Goal: Use online tool/utility: Use online tool/utility

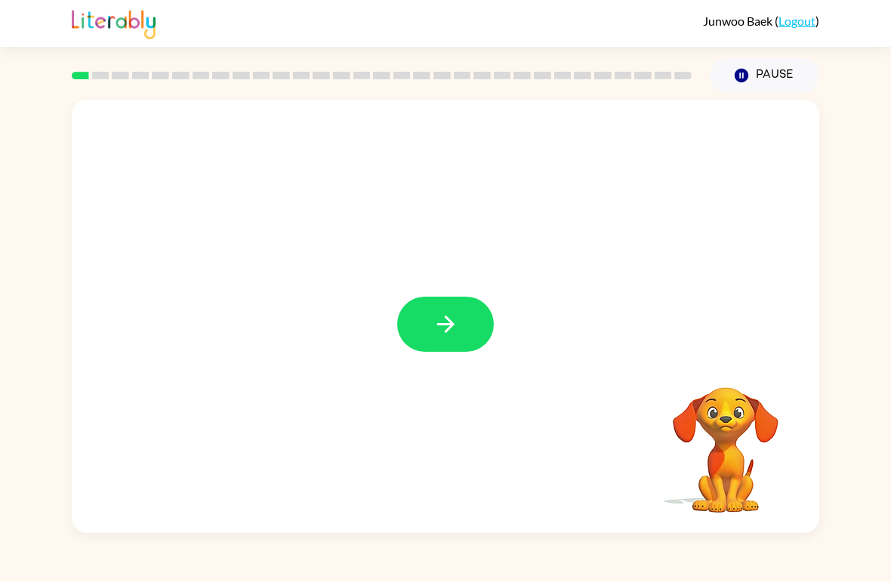
click at [447, 319] on icon "button" at bounding box center [445, 324] width 17 height 17
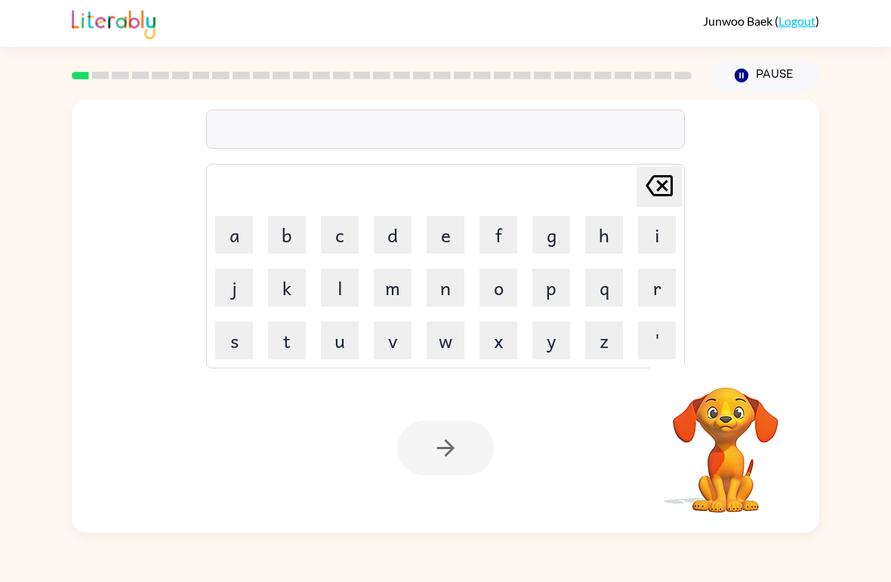
click at [417, 120] on div at bounding box center [445, 129] width 479 height 39
click at [232, 332] on button "s" at bounding box center [234, 341] width 38 height 38
click at [601, 231] on button "h" at bounding box center [604, 235] width 38 height 38
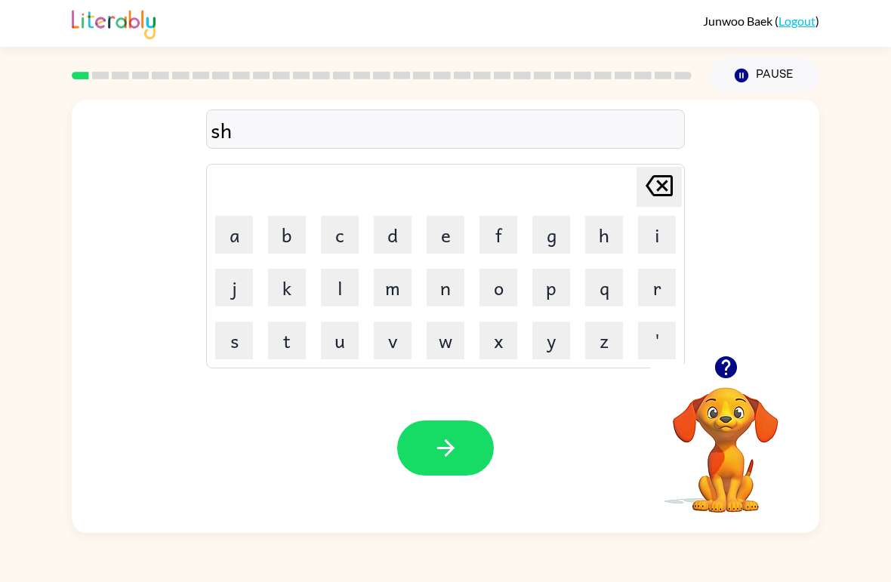
click at [344, 335] on button "u" at bounding box center [340, 341] width 38 height 38
click at [234, 341] on button "s" at bounding box center [234, 341] width 38 height 38
click at [597, 231] on button "h" at bounding box center [604, 235] width 38 height 38
click at [431, 465] on button "button" at bounding box center [445, 448] width 97 height 55
click at [235, 240] on button "a" at bounding box center [234, 235] width 38 height 38
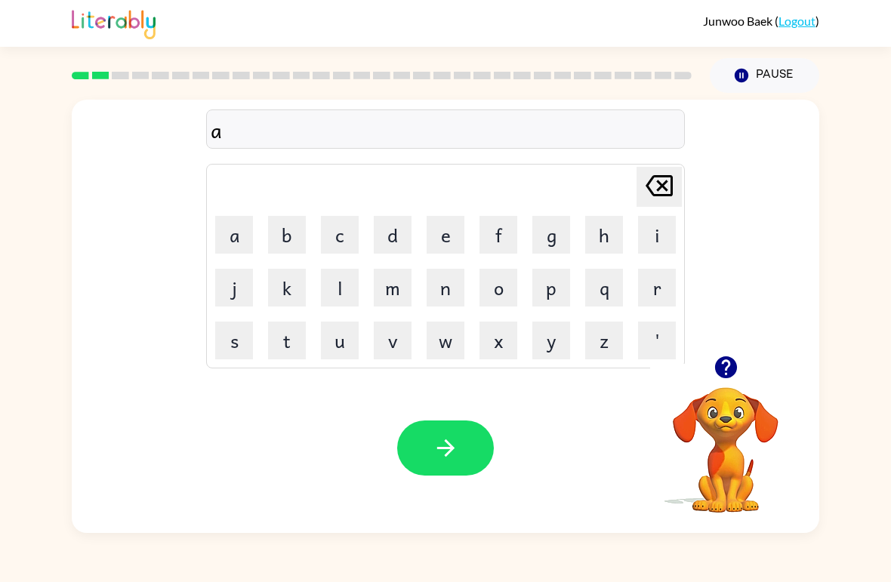
click at [555, 292] on button "p" at bounding box center [552, 288] width 38 height 38
click at [443, 243] on button "e" at bounding box center [446, 235] width 38 height 38
click at [216, 233] on button "a" at bounding box center [234, 235] width 38 height 38
click at [654, 291] on button "r" at bounding box center [657, 288] width 38 height 38
click at [435, 230] on button "e" at bounding box center [446, 235] width 38 height 38
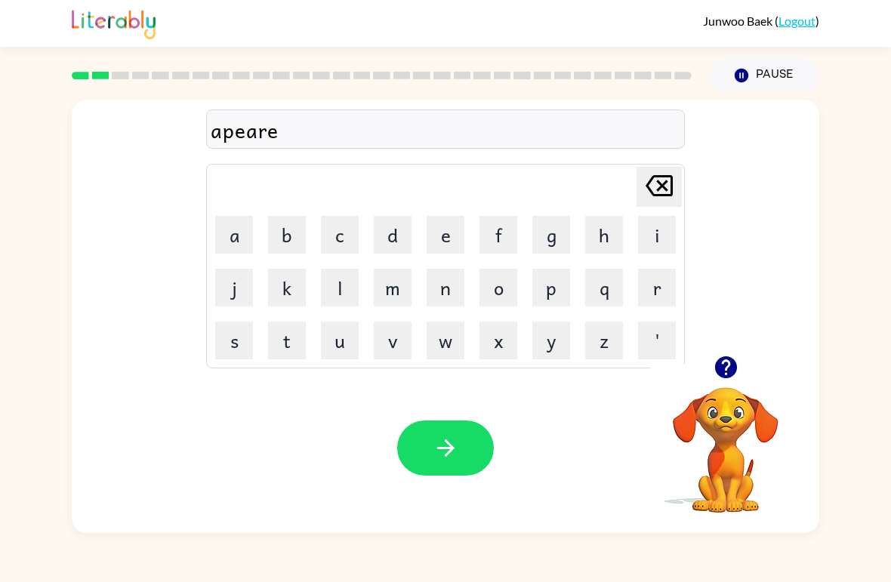
click at [445, 283] on button "n" at bounding box center [446, 288] width 38 height 38
click at [329, 232] on button "c" at bounding box center [340, 235] width 38 height 38
click at [434, 243] on button "e" at bounding box center [446, 235] width 38 height 38
click at [228, 338] on button "s" at bounding box center [234, 341] width 38 height 38
click at [440, 448] on icon "button" at bounding box center [446, 448] width 26 height 26
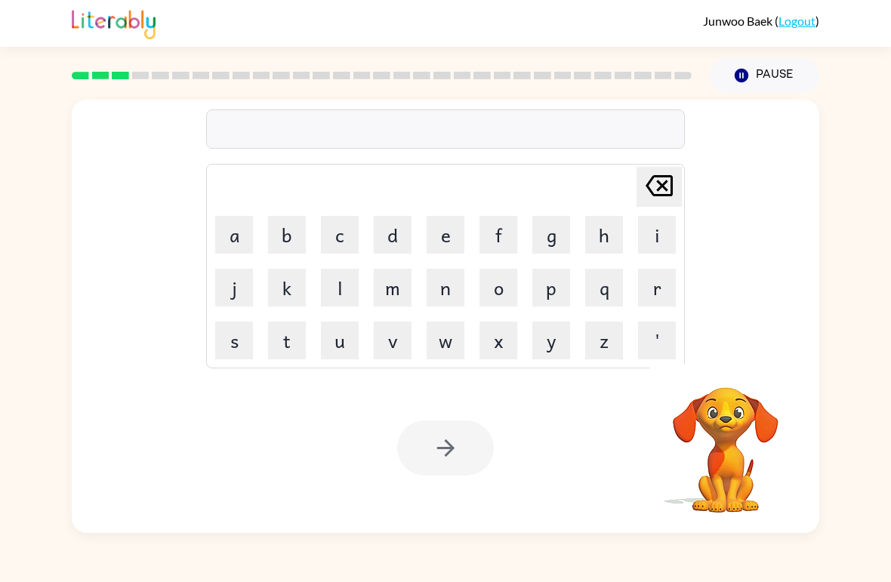
click at [654, 279] on button "r" at bounding box center [657, 288] width 38 height 38
click at [420, 231] on td "e" at bounding box center [445, 234] width 51 height 51
click at [233, 237] on button "a" at bounding box center [234, 235] width 38 height 38
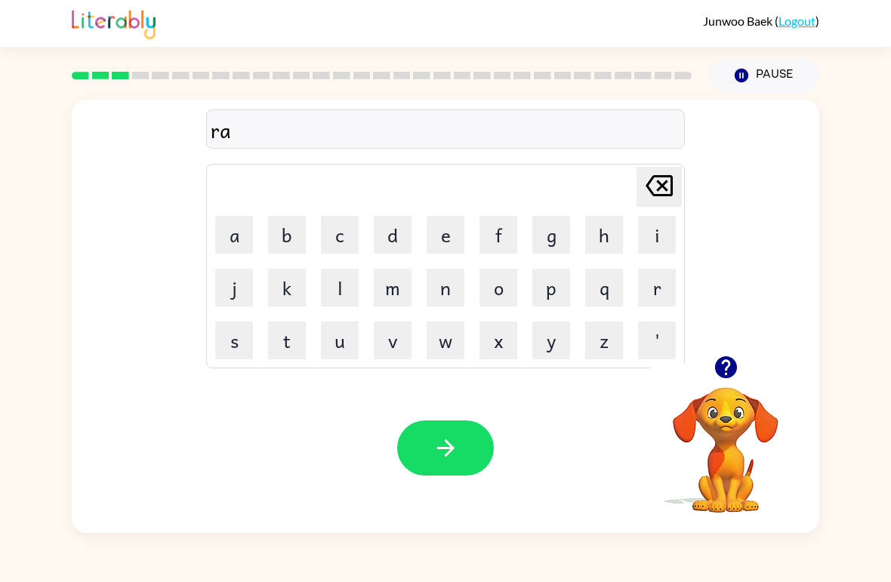
click at [650, 190] on icon at bounding box center [659, 185] width 27 height 21
click at [440, 240] on button "e" at bounding box center [446, 235] width 38 height 38
click at [245, 233] on button "a" at bounding box center [234, 235] width 38 height 38
click at [341, 289] on button "l" at bounding box center [340, 288] width 38 height 38
click at [653, 233] on button "i" at bounding box center [657, 235] width 38 height 38
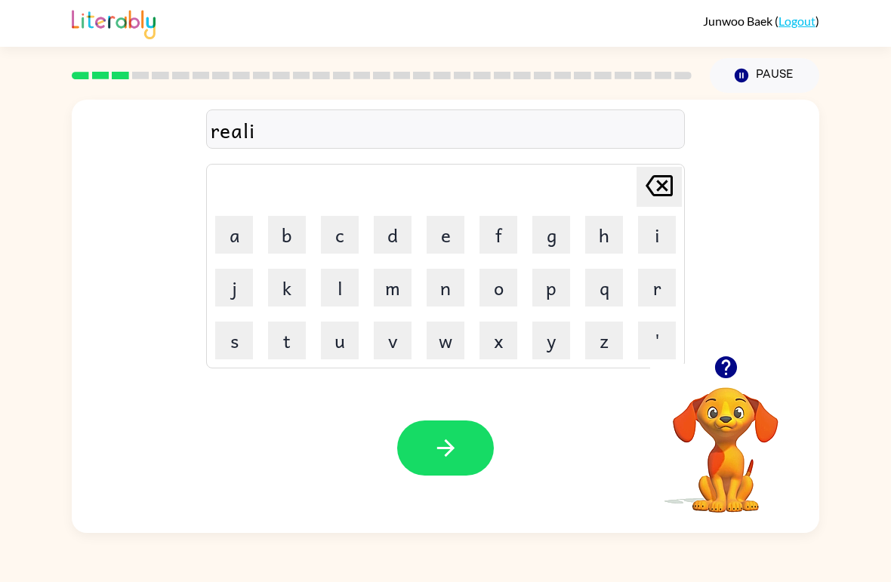
click at [282, 346] on button "t" at bounding box center [287, 341] width 38 height 38
click at [548, 340] on button "y" at bounding box center [552, 341] width 38 height 38
click at [454, 449] on icon "button" at bounding box center [445, 448] width 17 height 17
click at [441, 238] on button "e" at bounding box center [446, 235] width 38 height 38
click at [340, 288] on button "l" at bounding box center [340, 288] width 38 height 38
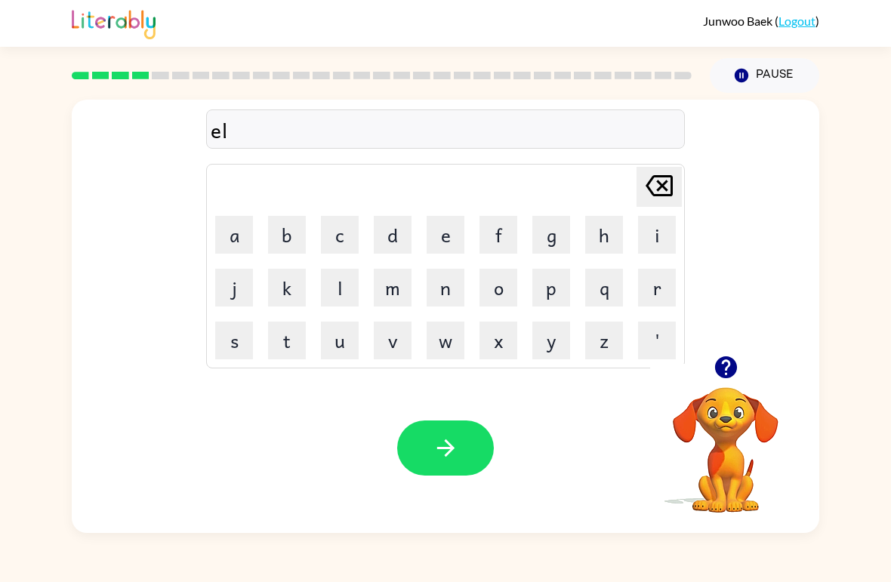
click at [643, 238] on button "i" at bounding box center [657, 235] width 38 height 38
click at [387, 284] on button "m" at bounding box center [393, 288] width 38 height 38
click at [670, 240] on button "i" at bounding box center [657, 235] width 38 height 38
click at [440, 290] on button "n" at bounding box center [446, 288] width 38 height 38
click at [240, 242] on button "a" at bounding box center [234, 235] width 38 height 38
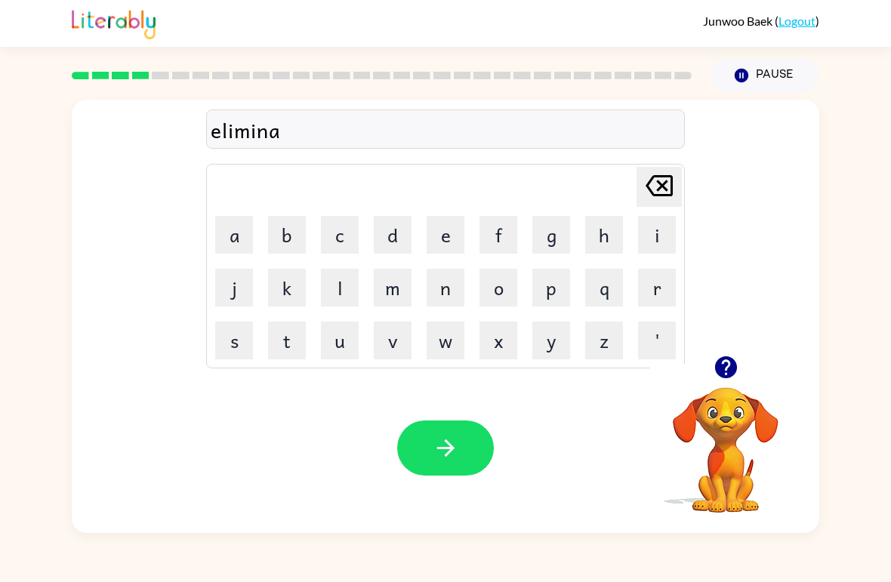
click at [288, 341] on button "t" at bounding box center [287, 341] width 38 height 38
click at [453, 236] on button "e" at bounding box center [446, 235] width 38 height 38
click at [430, 447] on button "button" at bounding box center [445, 448] width 97 height 55
click at [387, 224] on button "d" at bounding box center [393, 235] width 38 height 38
click at [333, 343] on button "u" at bounding box center [340, 341] width 38 height 38
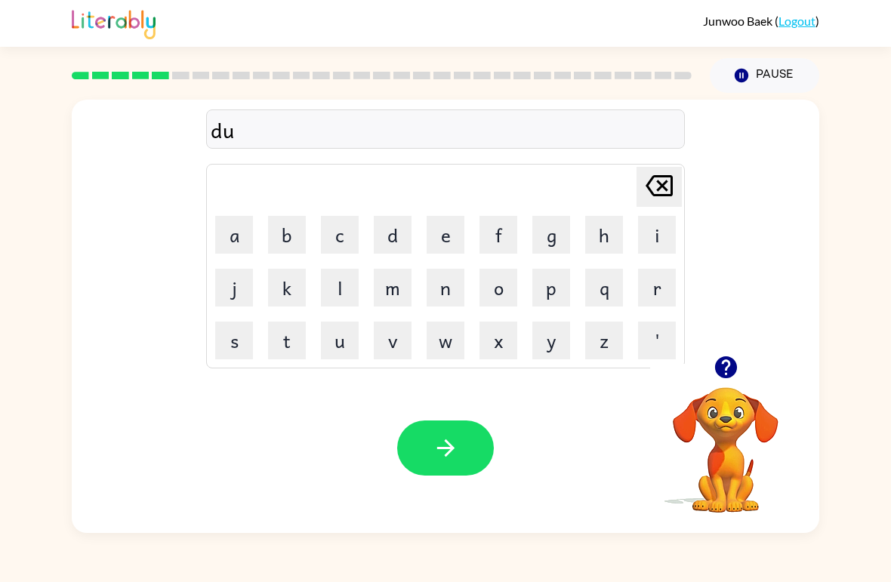
click at [542, 289] on button "p" at bounding box center [552, 288] width 38 height 38
click at [641, 228] on button "i" at bounding box center [657, 235] width 38 height 38
click at [332, 292] on button "l" at bounding box center [340, 288] width 38 height 38
click at [648, 243] on button "i" at bounding box center [657, 235] width 38 height 38
click at [343, 239] on button "c" at bounding box center [340, 235] width 38 height 38
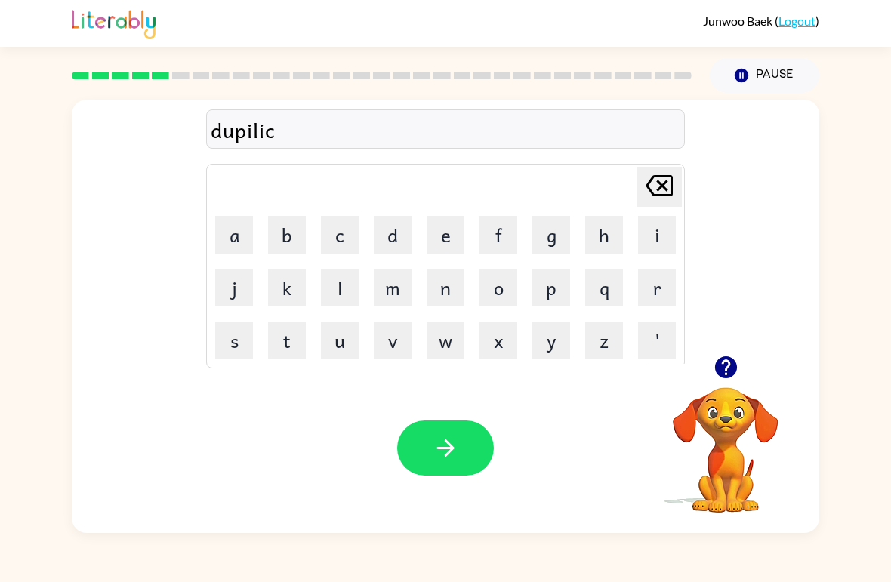
click at [218, 231] on button "a" at bounding box center [234, 235] width 38 height 38
click at [288, 345] on button "t" at bounding box center [287, 341] width 38 height 38
click at [440, 239] on button "e" at bounding box center [446, 235] width 38 height 38
click at [403, 449] on button "button" at bounding box center [445, 448] width 97 height 55
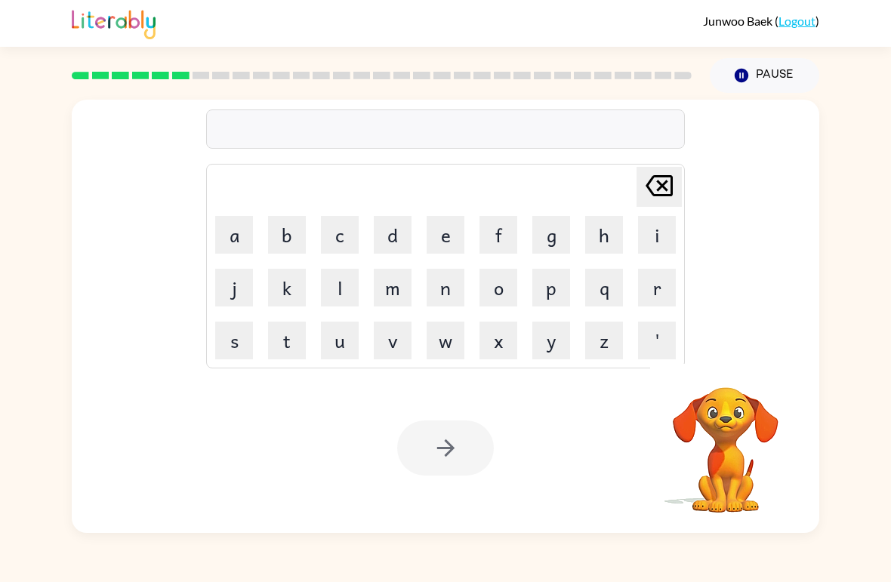
click at [385, 329] on button "v" at bounding box center [393, 341] width 38 height 38
click at [229, 227] on button "a" at bounding box center [234, 235] width 38 height 38
click at [333, 240] on button "c" at bounding box center [340, 235] width 38 height 38
click at [228, 239] on button "a" at bounding box center [234, 235] width 38 height 38
click at [279, 331] on button "t" at bounding box center [287, 341] width 38 height 38
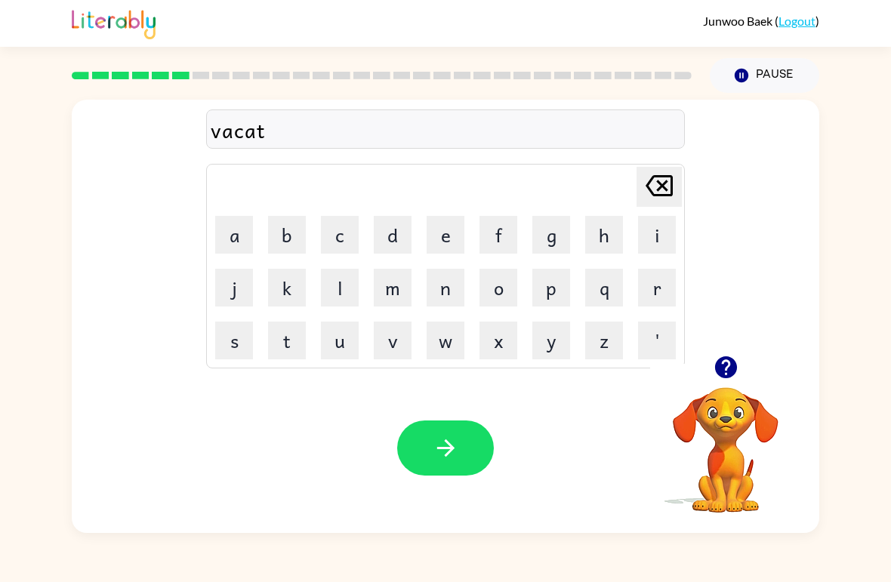
click at [492, 289] on button "o" at bounding box center [499, 288] width 38 height 38
click at [441, 283] on button "n" at bounding box center [446, 288] width 38 height 38
click at [661, 196] on icon at bounding box center [659, 185] width 27 height 21
click at [653, 244] on button "i" at bounding box center [657, 235] width 38 height 38
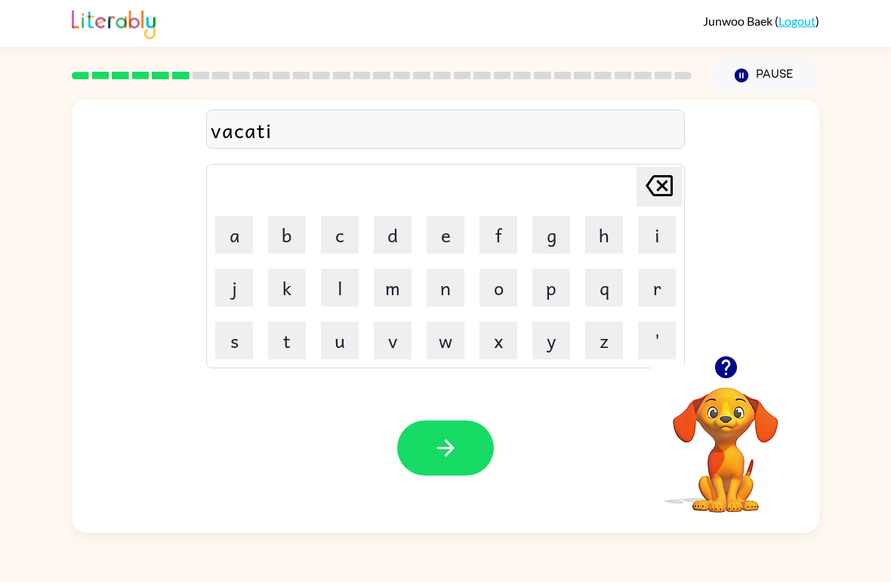
click at [489, 293] on button "o" at bounding box center [499, 288] width 38 height 38
click at [443, 289] on button "n" at bounding box center [446, 288] width 38 height 38
click at [433, 455] on icon "button" at bounding box center [446, 448] width 26 height 26
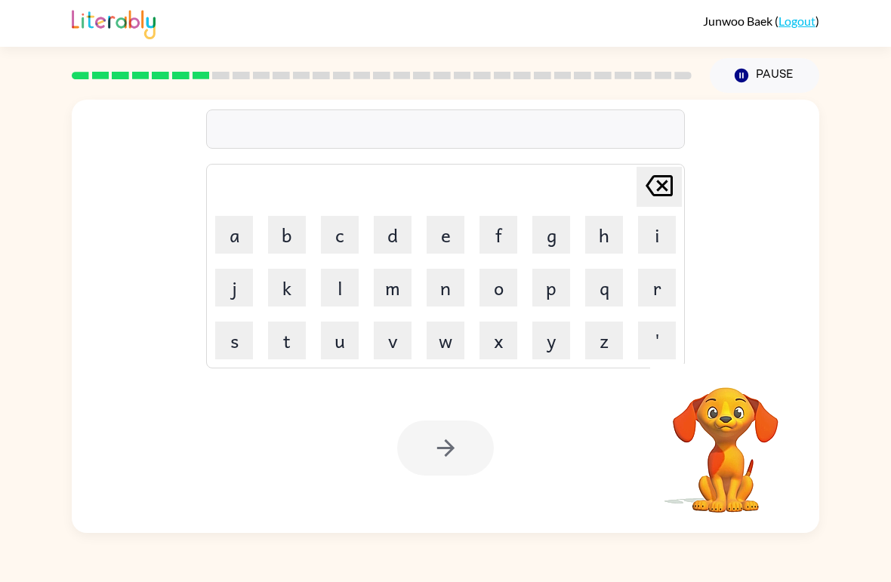
click at [555, 296] on button "p" at bounding box center [552, 288] width 38 height 38
click at [342, 344] on button "u" at bounding box center [340, 341] width 38 height 38
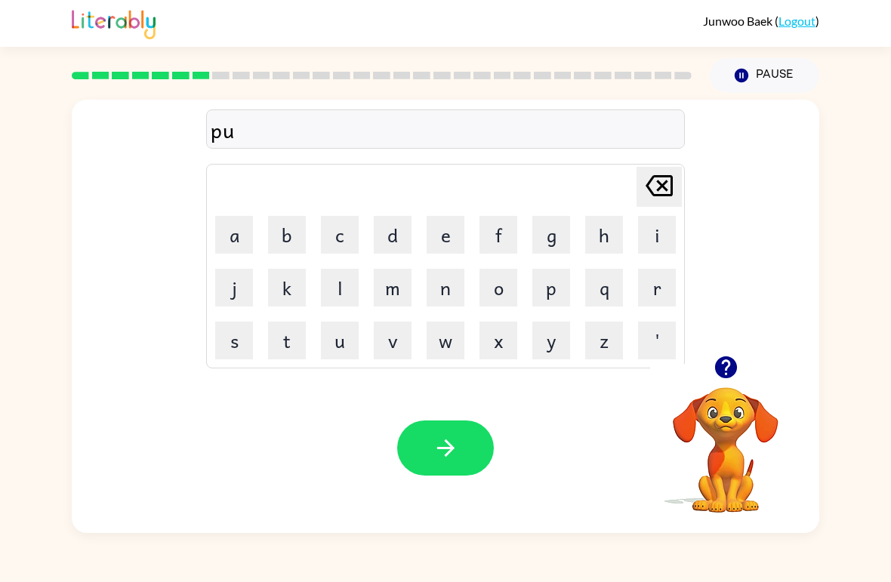
click at [393, 235] on button "d" at bounding box center [393, 235] width 38 height 38
click at [400, 245] on button "d" at bounding box center [393, 235] width 38 height 38
click at [342, 280] on button "l" at bounding box center [340, 288] width 38 height 38
click at [442, 239] on button "e" at bounding box center [446, 235] width 38 height 38
click at [445, 450] on icon "button" at bounding box center [446, 448] width 26 height 26
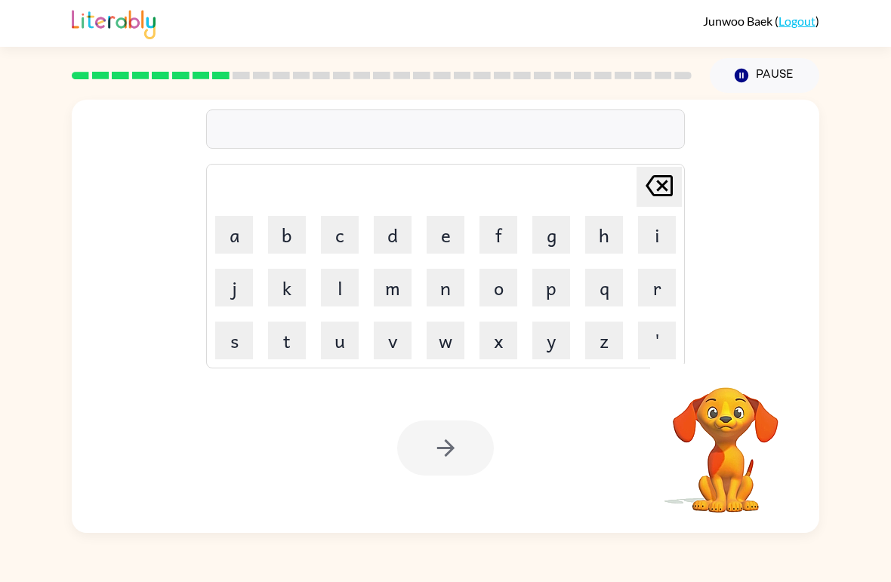
click at [547, 301] on button "p" at bounding box center [552, 288] width 38 height 38
click at [237, 242] on button "a" at bounding box center [234, 235] width 38 height 38
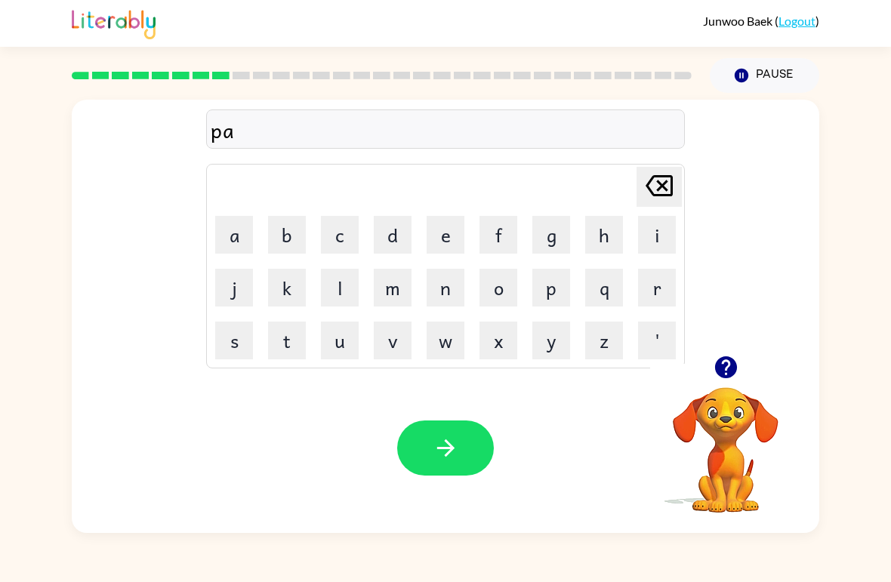
click at [664, 290] on button "r" at bounding box center [657, 288] width 38 height 38
click at [284, 339] on button "t" at bounding box center [287, 341] width 38 height 38
click at [656, 224] on button "i" at bounding box center [657, 235] width 38 height 38
click at [338, 235] on button "c" at bounding box center [340, 235] width 38 height 38
click at [336, 281] on button "l" at bounding box center [340, 288] width 38 height 38
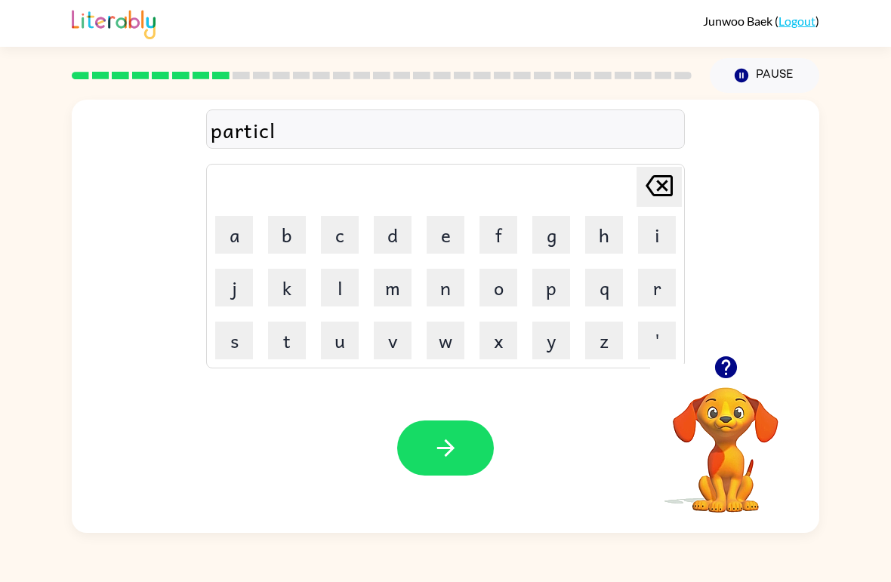
click at [434, 239] on button "e" at bounding box center [446, 235] width 38 height 38
click at [407, 459] on button "button" at bounding box center [445, 448] width 97 height 55
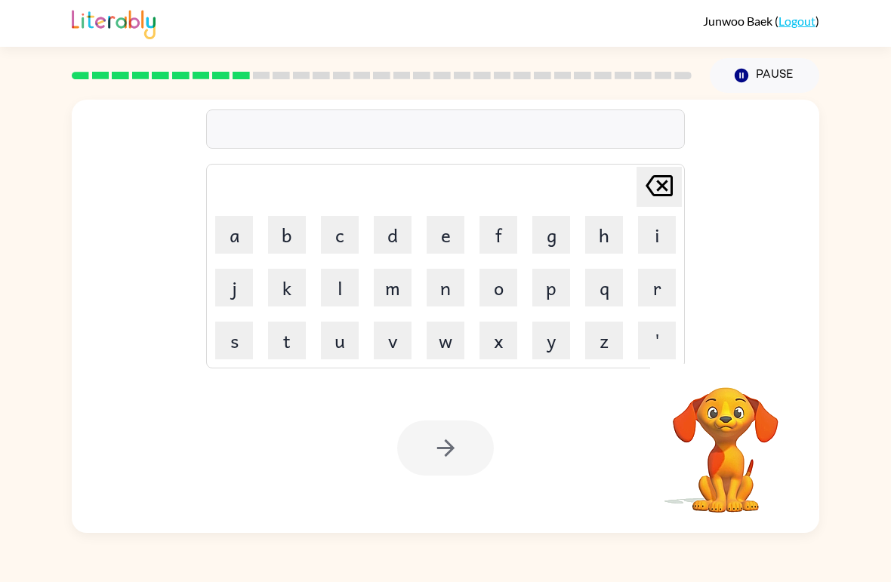
click at [671, 303] on button "r" at bounding box center [657, 288] width 38 height 38
click at [436, 233] on button "e" at bounding box center [446, 235] width 38 height 38
click at [344, 233] on button "c" at bounding box center [340, 235] width 38 height 38
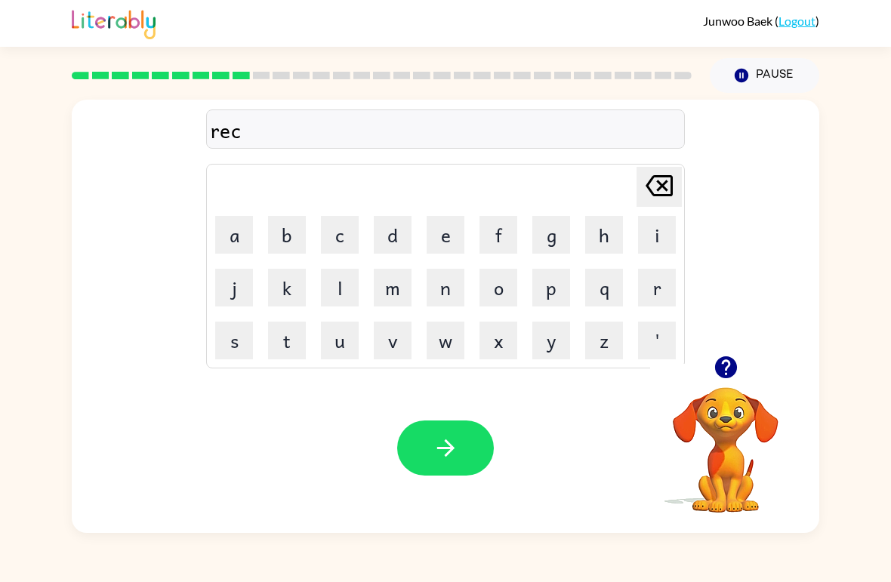
click at [242, 239] on button "a" at bounding box center [234, 235] width 38 height 38
click at [563, 298] on button "p" at bounding box center [552, 288] width 38 height 38
click at [286, 347] on button "t" at bounding box center [287, 341] width 38 height 38
click at [285, 347] on button "t" at bounding box center [287, 341] width 38 height 38
click at [680, 177] on button "[PERSON_NAME] last character input" at bounding box center [659, 187] width 45 height 40
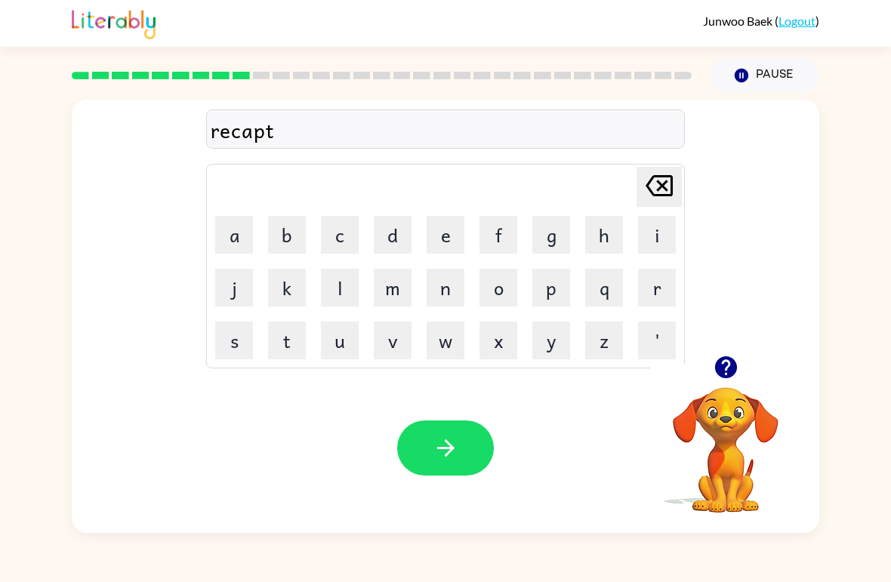
click at [349, 324] on button "u" at bounding box center [340, 341] width 38 height 38
click at [656, 279] on button "r" at bounding box center [657, 288] width 38 height 38
click at [437, 233] on button "e" at bounding box center [446, 235] width 38 height 38
click at [409, 462] on button "button" at bounding box center [445, 448] width 97 height 55
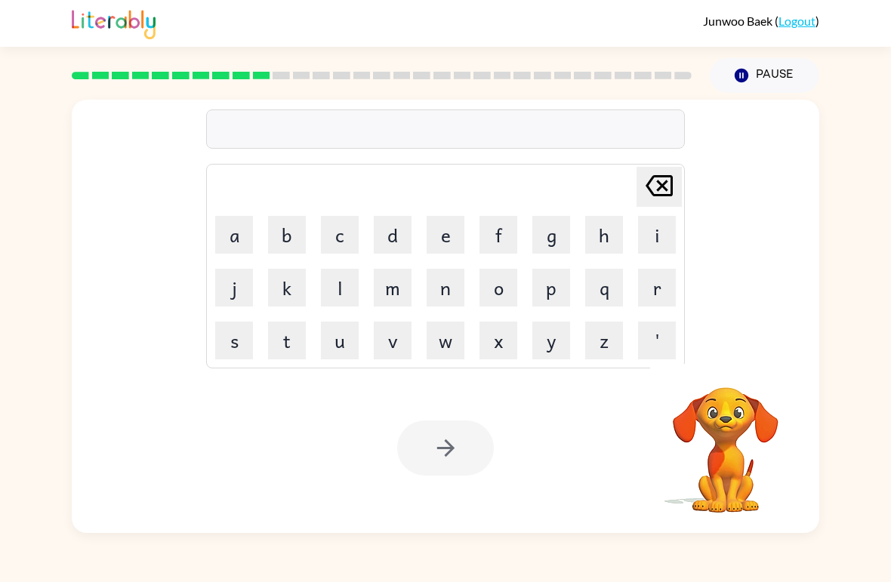
click at [555, 289] on button "p" at bounding box center [552, 288] width 38 height 38
click at [649, 282] on button "r" at bounding box center [657, 288] width 38 height 38
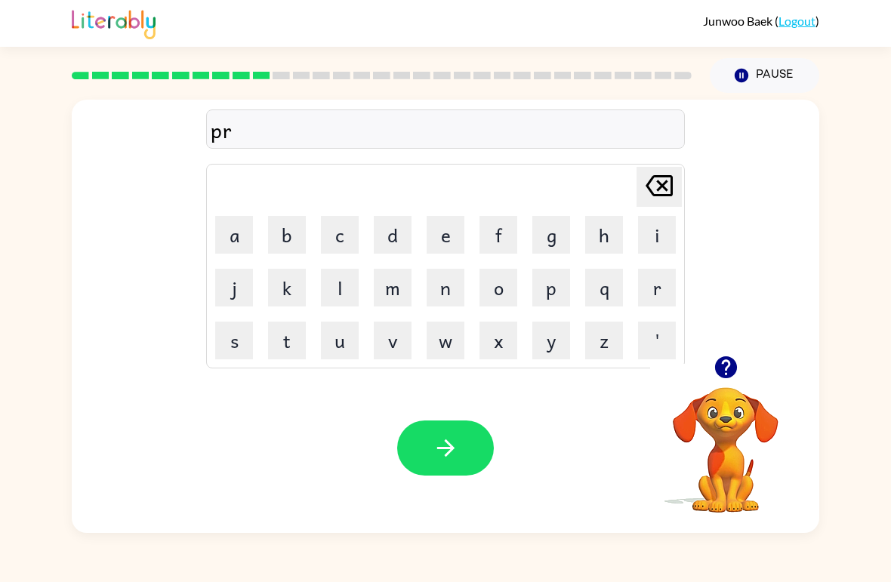
click at [449, 233] on button "e" at bounding box center [446, 235] width 38 height 38
click at [227, 348] on button "s" at bounding box center [234, 341] width 38 height 38
click at [615, 238] on button "h" at bounding box center [604, 235] width 38 height 38
click at [659, 178] on icon at bounding box center [659, 185] width 27 height 21
click at [344, 231] on button "c" at bounding box center [340, 235] width 38 height 38
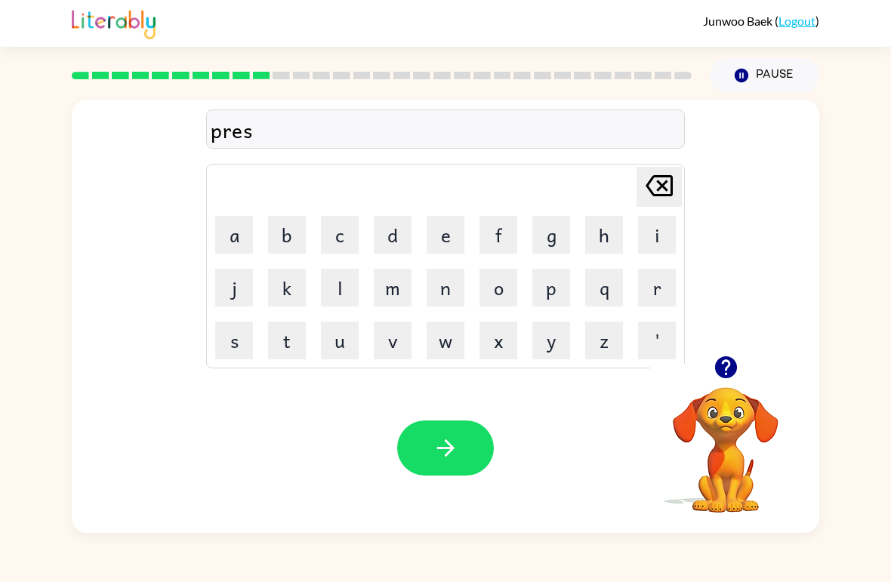
click at [595, 220] on button "h" at bounding box center [604, 235] width 38 height 38
click at [497, 292] on button "o" at bounding box center [499, 288] width 38 height 38
click at [497, 291] on button "o" at bounding box center [499, 288] width 38 height 38
click at [338, 283] on button "l" at bounding box center [340, 288] width 38 height 38
click at [459, 445] on icon "button" at bounding box center [446, 448] width 26 height 26
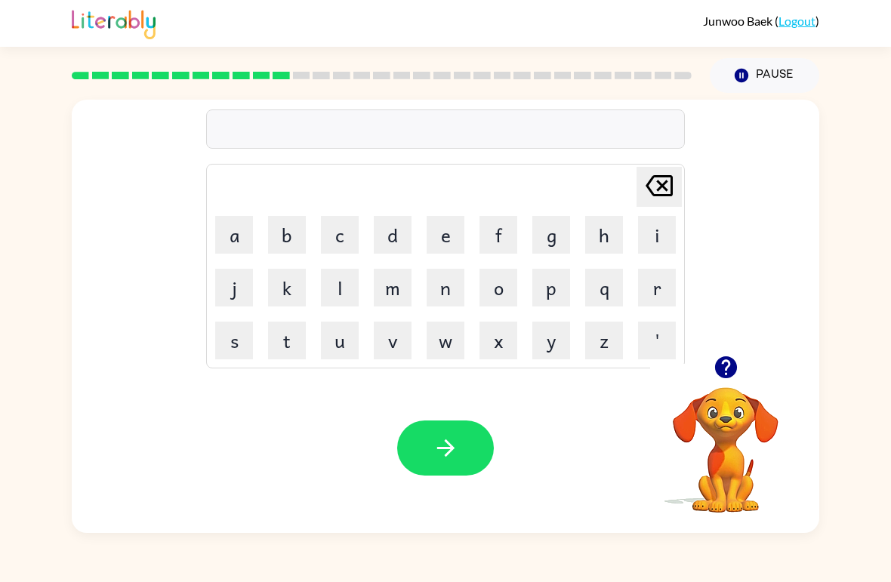
click at [322, 239] on button "c" at bounding box center [340, 235] width 38 height 38
click at [638, 287] on button "r" at bounding box center [657, 288] width 38 height 38
click at [248, 237] on button "a" at bounding box center [234, 235] width 38 height 38
click at [385, 336] on button "v" at bounding box center [393, 341] width 38 height 38
click at [450, 242] on button "e" at bounding box center [446, 235] width 38 height 38
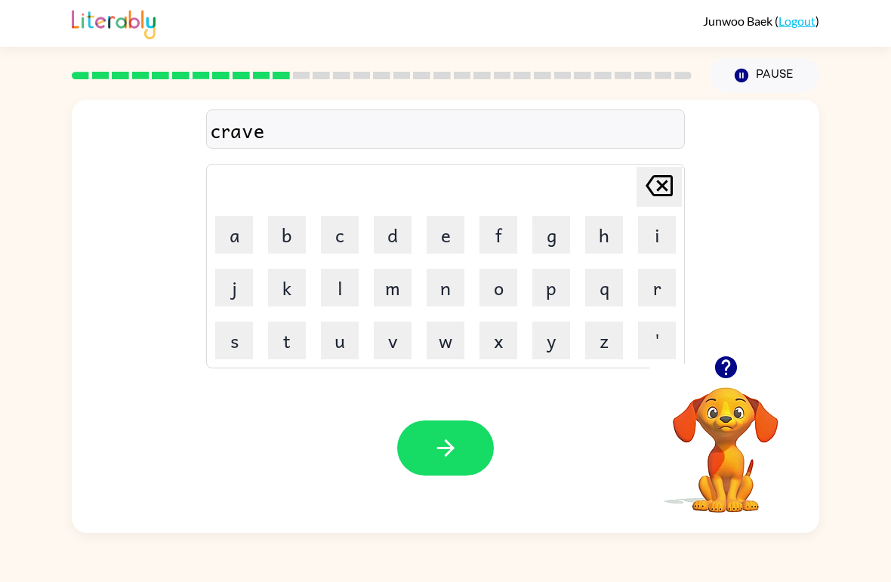
click at [417, 462] on button "button" at bounding box center [445, 448] width 97 height 55
click at [403, 225] on button "d" at bounding box center [393, 235] width 38 height 38
click at [647, 228] on button "i" at bounding box center [657, 235] width 38 height 38
click at [342, 240] on button "c" at bounding box center [340, 235] width 38 height 38
click at [660, 176] on icon at bounding box center [659, 185] width 27 height 21
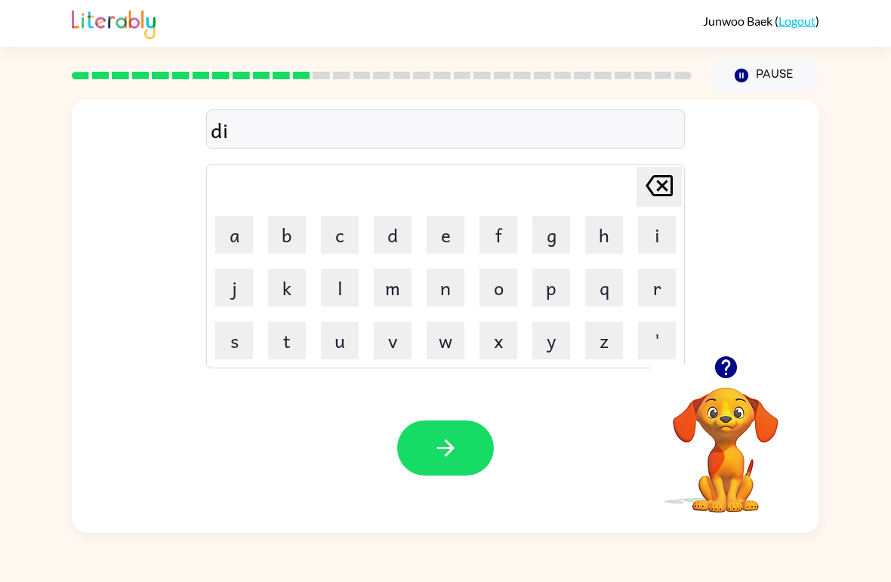
click at [547, 224] on button "g" at bounding box center [552, 235] width 38 height 38
click at [282, 335] on button "t" at bounding box center [287, 341] width 38 height 38
click at [225, 239] on button "a" at bounding box center [234, 235] width 38 height 38
click at [275, 329] on button "t" at bounding box center [287, 341] width 38 height 38
click at [449, 232] on button "e" at bounding box center [446, 235] width 38 height 38
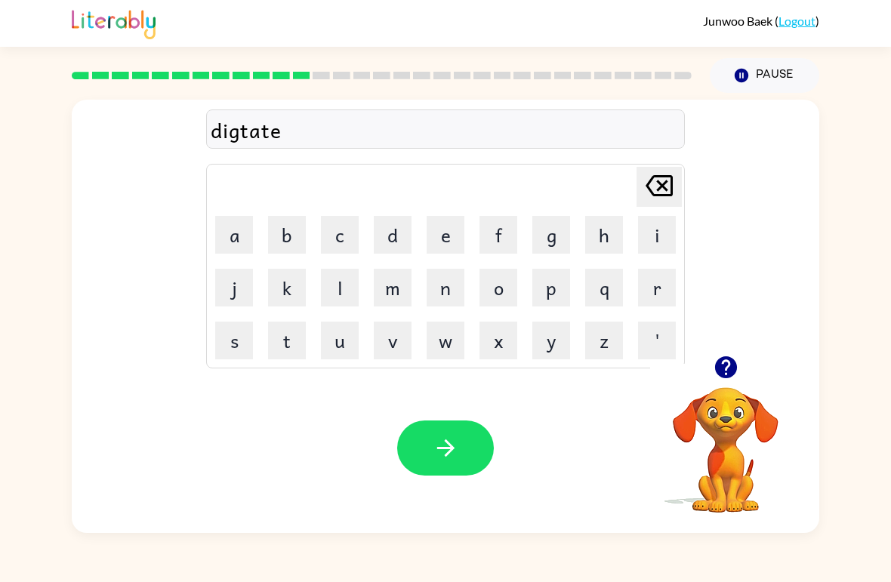
click at [416, 453] on button "button" at bounding box center [445, 448] width 97 height 55
click at [554, 282] on button "p" at bounding box center [552, 288] width 38 height 38
click at [229, 228] on button "a" at bounding box center [234, 235] width 38 height 38
click at [553, 349] on button "y" at bounding box center [552, 341] width 38 height 38
click at [384, 284] on button "m" at bounding box center [393, 288] width 38 height 38
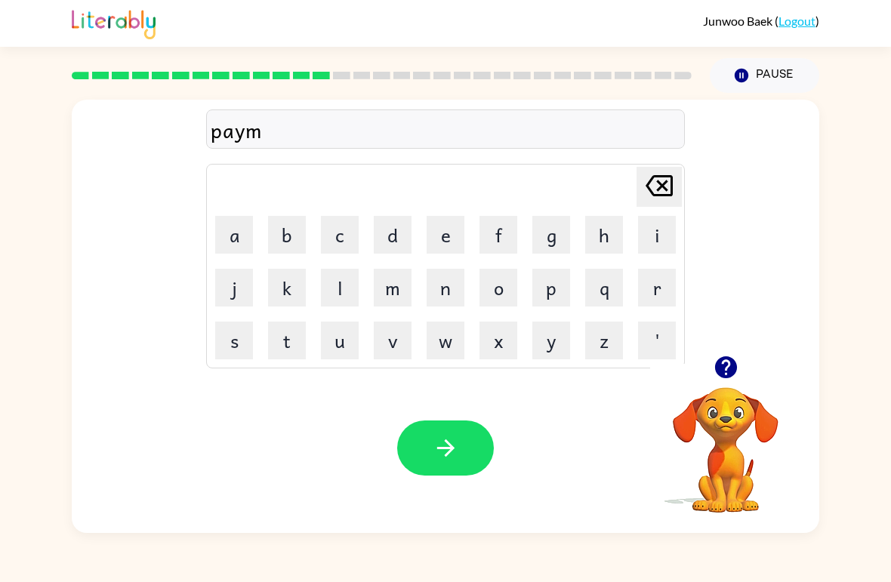
click at [437, 222] on button "e" at bounding box center [446, 235] width 38 height 38
click at [440, 293] on button "n" at bounding box center [446, 288] width 38 height 38
click at [291, 341] on button "t" at bounding box center [287, 341] width 38 height 38
click at [420, 465] on button "button" at bounding box center [445, 448] width 97 height 55
click at [397, 292] on button "m" at bounding box center [393, 288] width 38 height 38
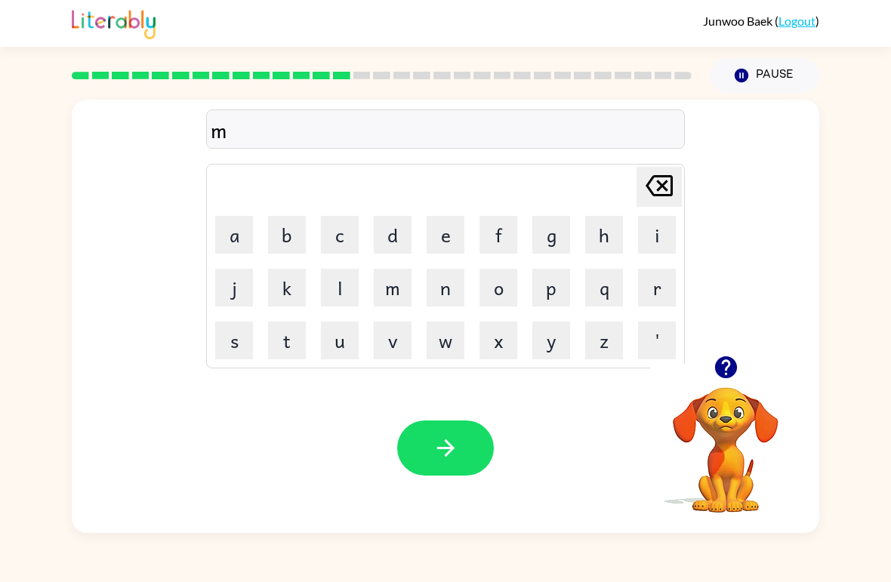
click at [232, 220] on button "a" at bounding box center [234, 235] width 38 height 38
click at [727, 374] on icon "button" at bounding box center [726, 367] width 26 height 26
click at [558, 346] on button "y" at bounding box center [552, 341] width 38 height 38
click at [561, 248] on button "g" at bounding box center [552, 235] width 38 height 38
click at [449, 227] on button "e" at bounding box center [446, 235] width 38 height 38
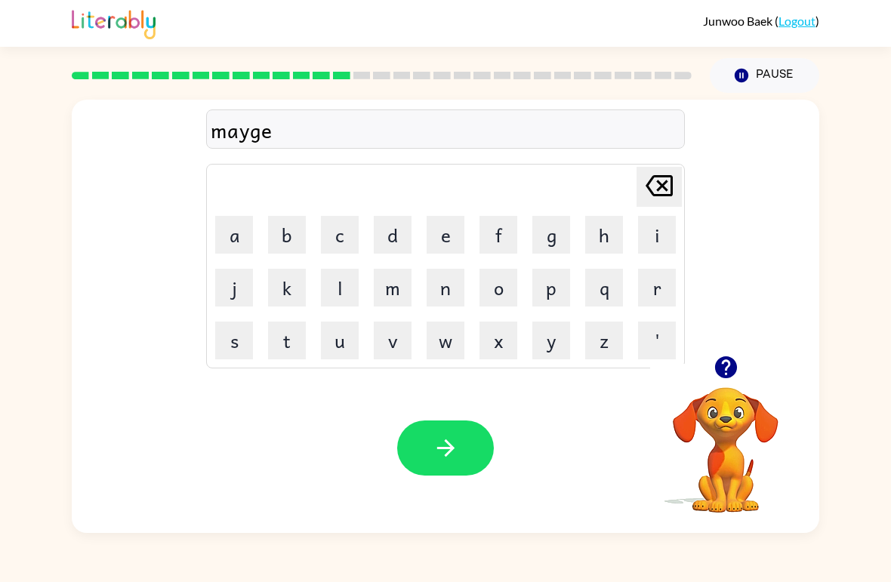
click at [656, 188] on icon "[PERSON_NAME] last character input" at bounding box center [659, 186] width 36 height 36
click at [455, 232] on button "e" at bounding box center [446, 235] width 38 height 38
click at [645, 277] on button "r" at bounding box center [657, 288] width 38 height 38
click at [398, 440] on button "button" at bounding box center [445, 448] width 97 height 55
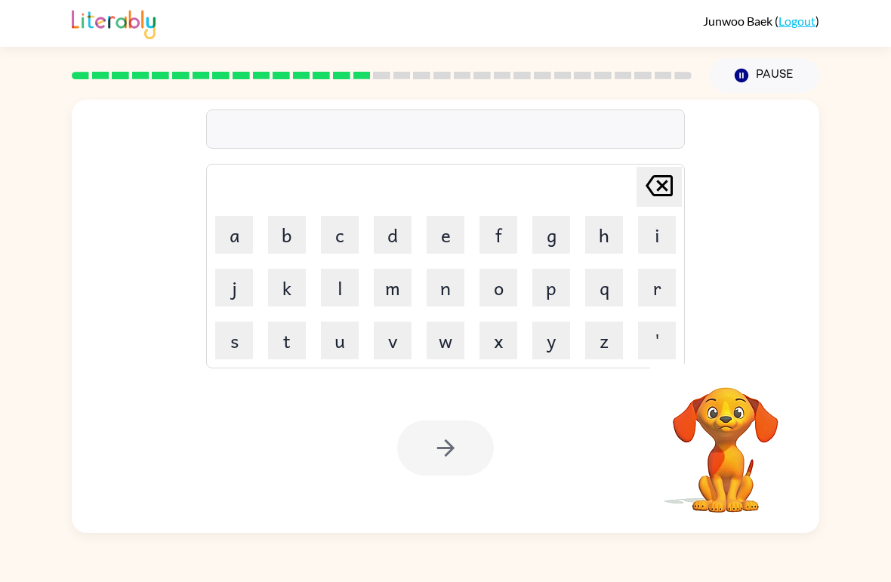
click at [239, 348] on button "s" at bounding box center [234, 341] width 38 height 38
click at [554, 288] on button "p" at bounding box center [552, 288] width 38 height 38
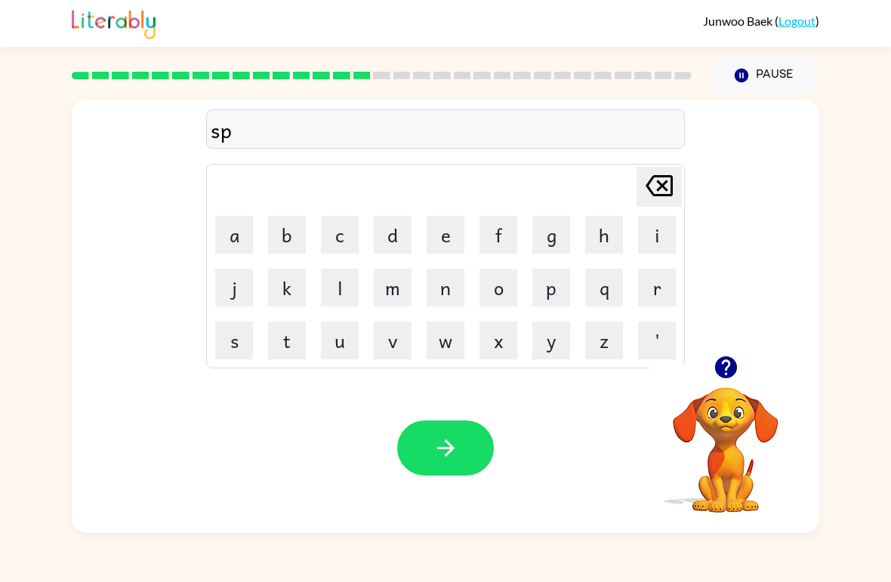
click at [656, 287] on button "r" at bounding box center [657, 288] width 38 height 38
click at [273, 303] on button "k" at bounding box center [287, 288] width 38 height 38
click at [670, 164] on div "sprk Delete Delete last character input a b c d e f g h i j k l m n o p q r s t…" at bounding box center [445, 228] width 479 height 282
click at [657, 180] on icon "[PERSON_NAME] last character input" at bounding box center [659, 186] width 36 height 36
click at [231, 230] on button "a" at bounding box center [234, 235] width 38 height 38
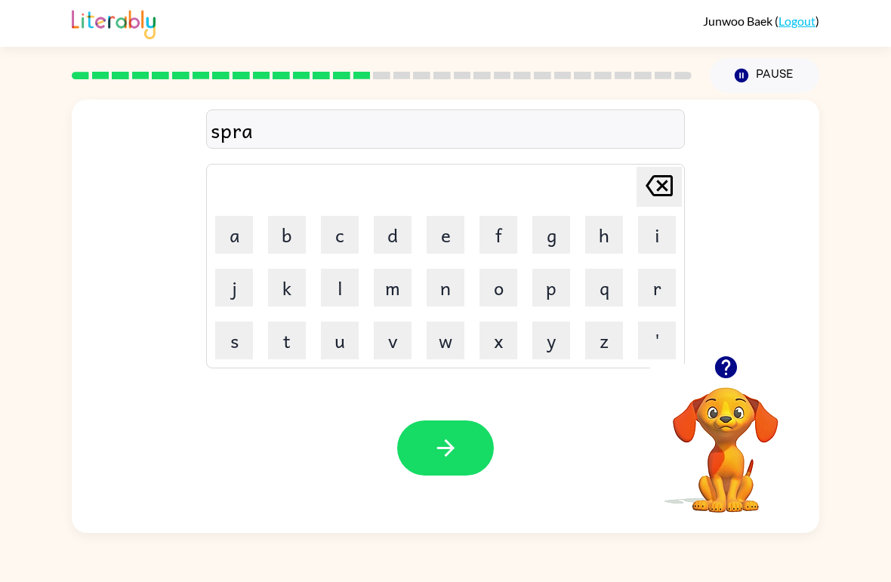
click at [275, 281] on button "k" at bounding box center [287, 288] width 38 height 38
click at [663, 204] on icon "[PERSON_NAME] last character input" at bounding box center [659, 186] width 36 height 36
click at [672, 187] on icon at bounding box center [659, 185] width 27 height 21
click at [225, 230] on button "a" at bounding box center [234, 235] width 38 height 38
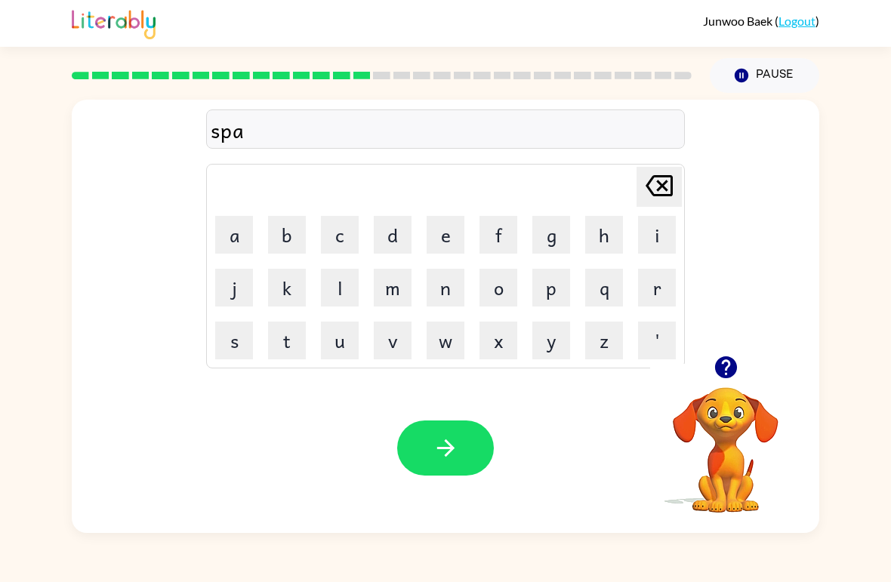
click at [675, 276] on button "r" at bounding box center [657, 288] width 38 height 38
click at [279, 298] on button "k" at bounding box center [287, 288] width 38 height 38
click at [403, 446] on button "button" at bounding box center [445, 448] width 97 height 55
click at [556, 279] on button "p" at bounding box center [552, 288] width 38 height 38
click at [224, 230] on button "a" at bounding box center [234, 235] width 38 height 38
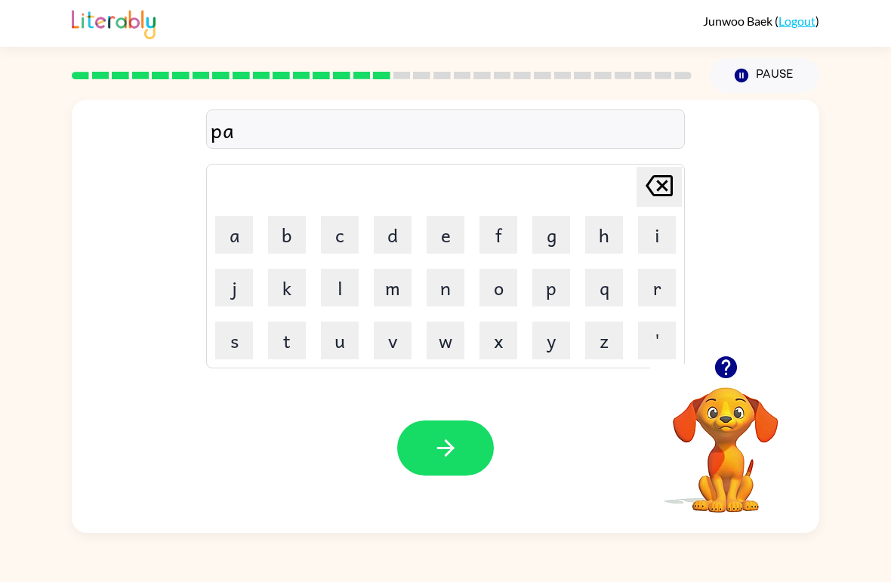
click at [440, 339] on button "w" at bounding box center [446, 341] width 38 height 38
click at [460, 442] on button "button" at bounding box center [445, 448] width 97 height 55
click at [237, 339] on button "s" at bounding box center [234, 341] width 38 height 38
click at [556, 297] on button "p" at bounding box center [552, 288] width 38 height 38
click at [667, 233] on button "i" at bounding box center [657, 235] width 38 height 38
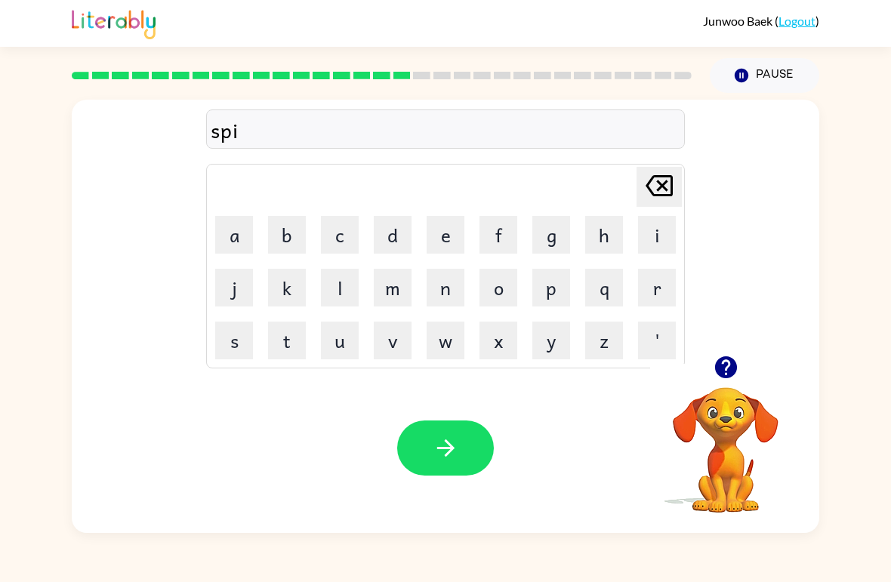
click at [449, 292] on button "n" at bounding box center [446, 288] width 38 height 38
click at [654, 236] on button "i" at bounding box center [657, 235] width 38 height 38
click at [457, 286] on button "n" at bounding box center [446, 288] width 38 height 38
click at [660, 191] on icon "[PERSON_NAME] last character input" at bounding box center [659, 186] width 36 height 36
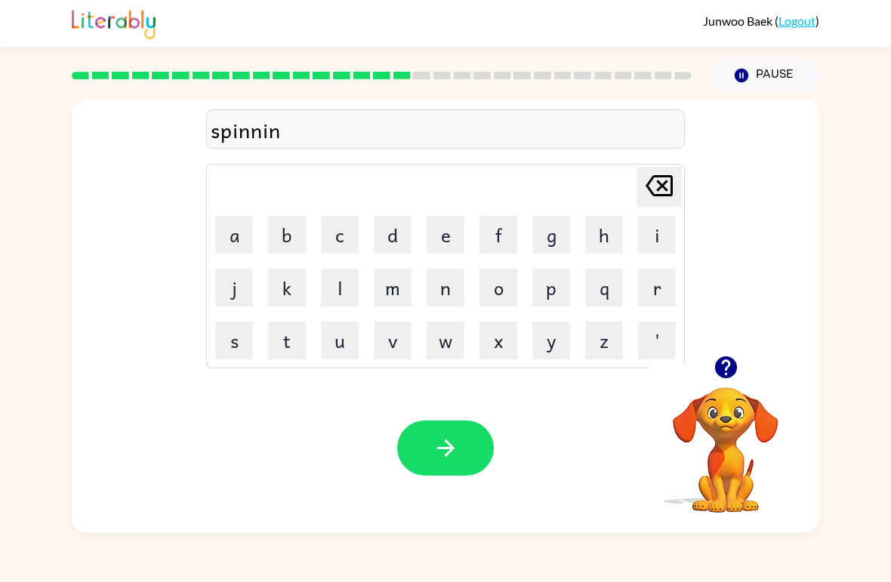
click at [660, 190] on icon at bounding box center [659, 185] width 27 height 21
click at [665, 181] on icon "[PERSON_NAME] last character input" at bounding box center [659, 186] width 36 height 36
click at [664, 181] on icon "[PERSON_NAME] last character input" at bounding box center [659, 186] width 36 height 36
click at [450, 294] on button "n" at bounding box center [446, 288] width 38 height 38
click at [642, 229] on button "i" at bounding box center [657, 235] width 38 height 38
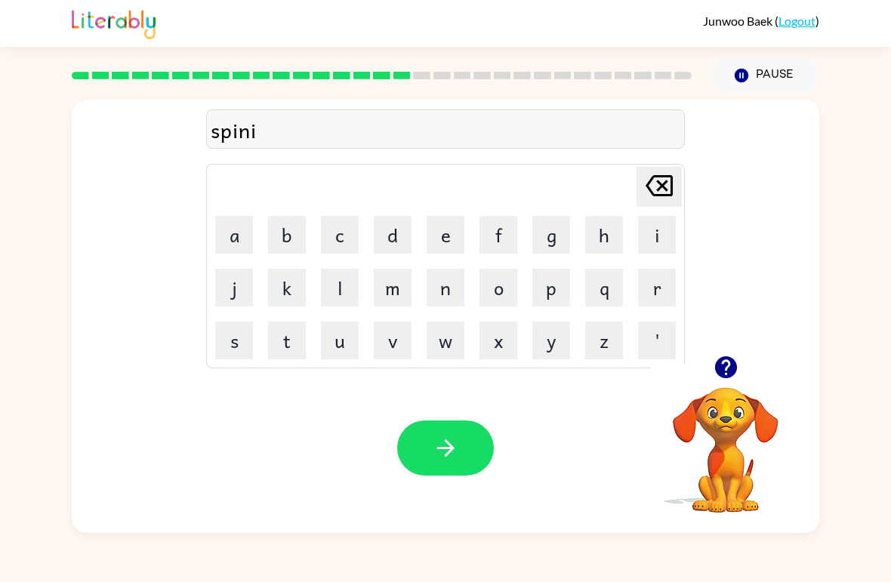
click at [443, 291] on button "n" at bounding box center [446, 288] width 38 height 38
click at [553, 235] on button "g" at bounding box center [552, 235] width 38 height 38
click at [426, 431] on button "button" at bounding box center [445, 448] width 97 height 55
click at [567, 234] on button "g" at bounding box center [552, 235] width 38 height 38
click at [650, 288] on button "r" at bounding box center [657, 288] width 38 height 38
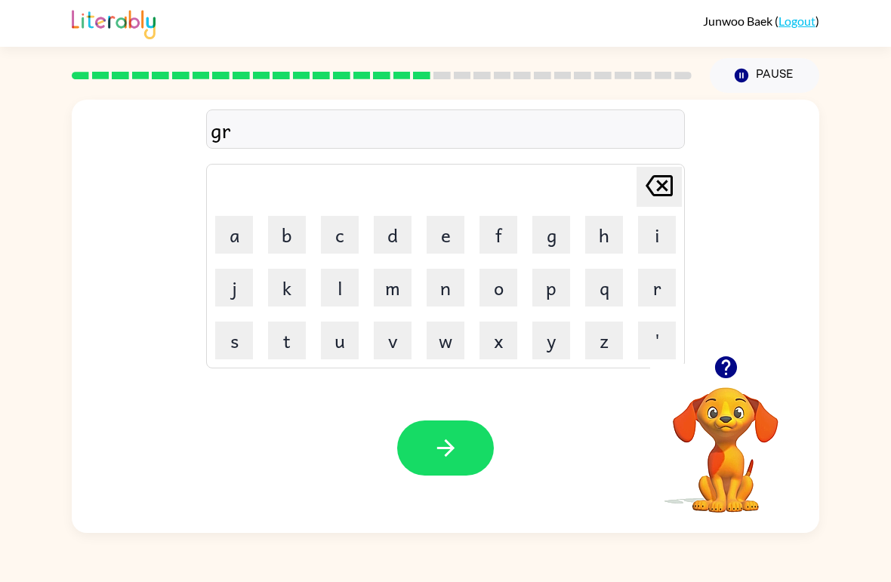
click at [337, 344] on button "u" at bounding box center [340, 341] width 38 height 38
click at [389, 286] on button "m" at bounding box center [393, 288] width 38 height 38
click at [554, 295] on button "p" at bounding box center [552, 288] width 38 height 38
click at [654, 236] on button "i" at bounding box center [657, 235] width 38 height 38
click at [443, 236] on button "e" at bounding box center [446, 235] width 38 height 38
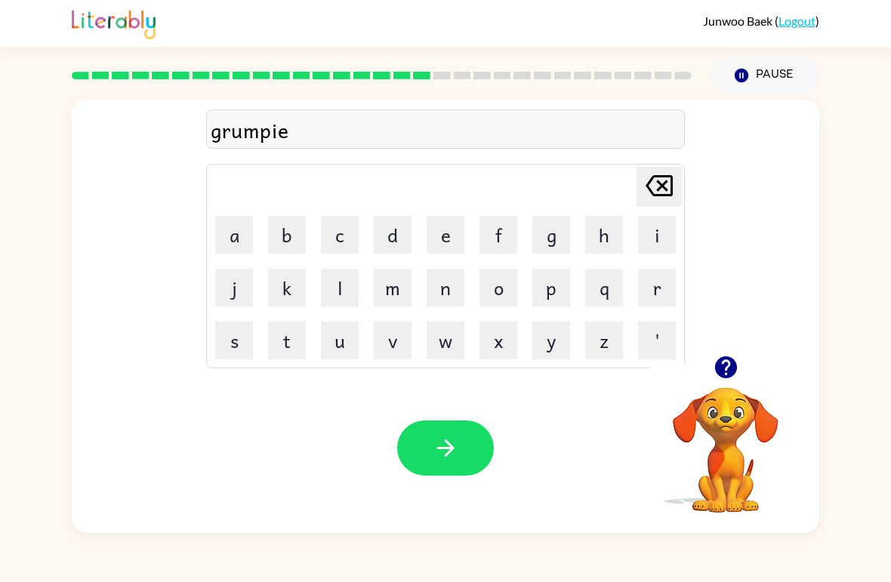
click at [236, 343] on button "s" at bounding box center [234, 341] width 38 height 38
click at [274, 335] on button "t" at bounding box center [287, 341] width 38 height 38
click at [429, 443] on button "button" at bounding box center [445, 448] width 97 height 55
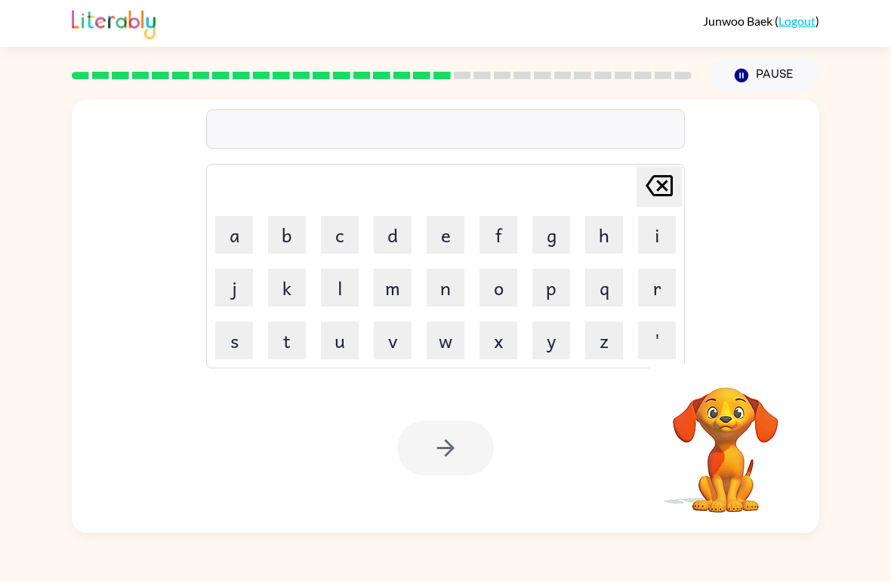
click at [653, 235] on button "i" at bounding box center [657, 235] width 38 height 38
click at [444, 283] on button "n" at bounding box center [446, 288] width 38 height 38
click at [336, 242] on button "c" at bounding box center [340, 235] width 38 height 38
click at [665, 286] on button "r" at bounding box center [657, 288] width 38 height 38
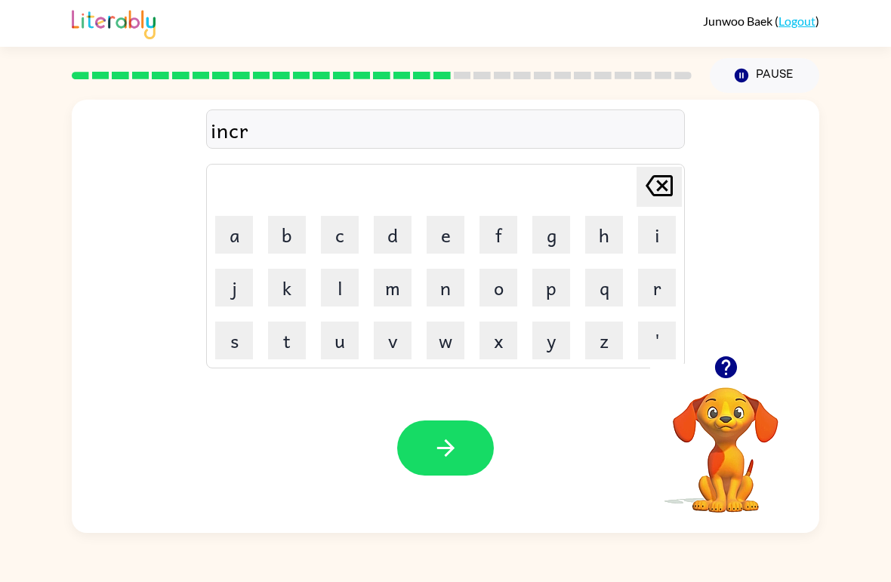
click at [451, 227] on button "e" at bounding box center [446, 235] width 38 height 38
click at [384, 238] on button "d" at bounding box center [393, 235] width 38 height 38
click at [648, 230] on button "i" at bounding box center [657, 235] width 38 height 38
click at [286, 239] on button "b" at bounding box center [287, 235] width 38 height 38
click at [338, 286] on button "l" at bounding box center [340, 288] width 38 height 38
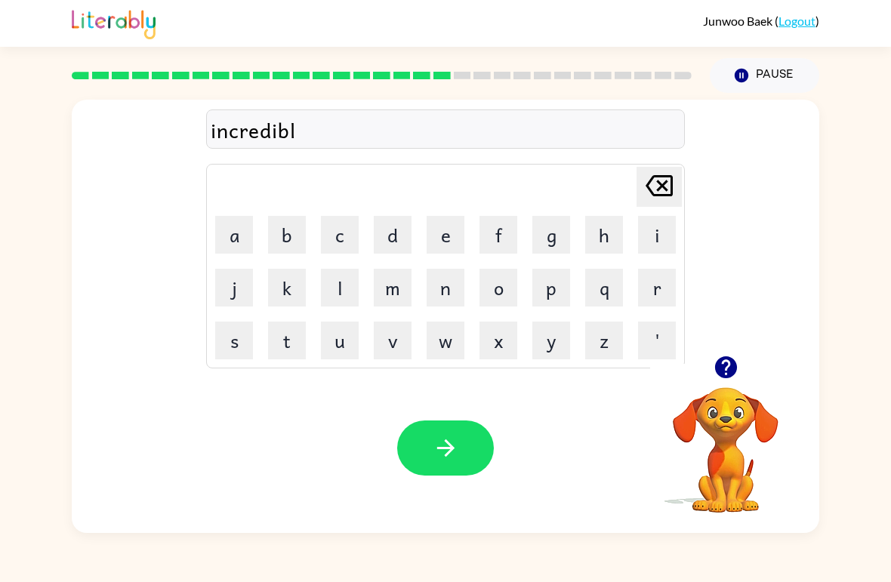
click at [443, 232] on button "e" at bounding box center [446, 235] width 38 height 38
click at [442, 459] on icon "button" at bounding box center [446, 448] width 26 height 26
click at [722, 363] on icon "button" at bounding box center [726, 367] width 26 height 26
click at [283, 233] on button "b" at bounding box center [287, 235] width 38 height 38
click at [594, 344] on button "z" at bounding box center [604, 341] width 38 height 38
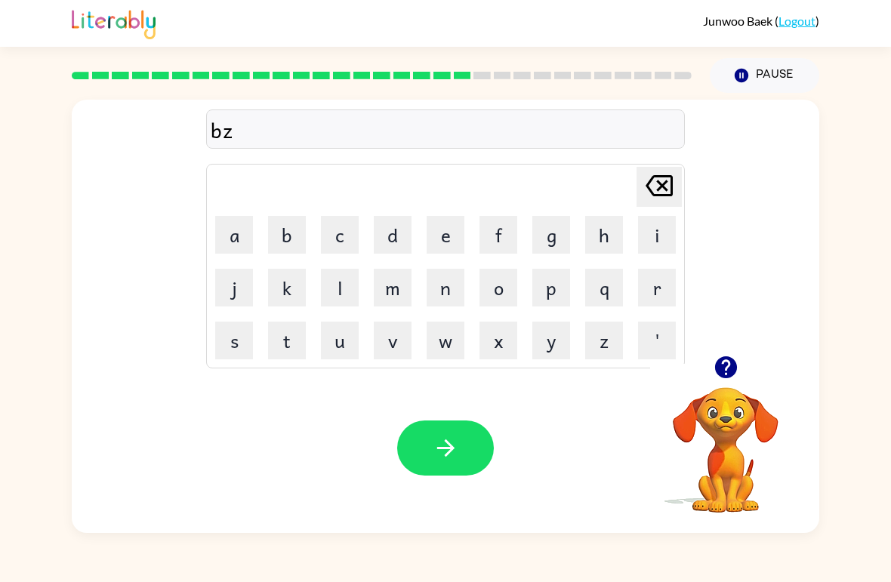
click at [440, 241] on button "e" at bounding box center [446, 235] width 38 height 38
click at [428, 289] on button "n" at bounding box center [446, 288] width 38 height 38
click at [295, 347] on button "t" at bounding box center [287, 341] width 38 height 38
click at [467, 452] on button "button" at bounding box center [445, 448] width 97 height 55
click at [454, 287] on button "n" at bounding box center [446, 288] width 38 height 38
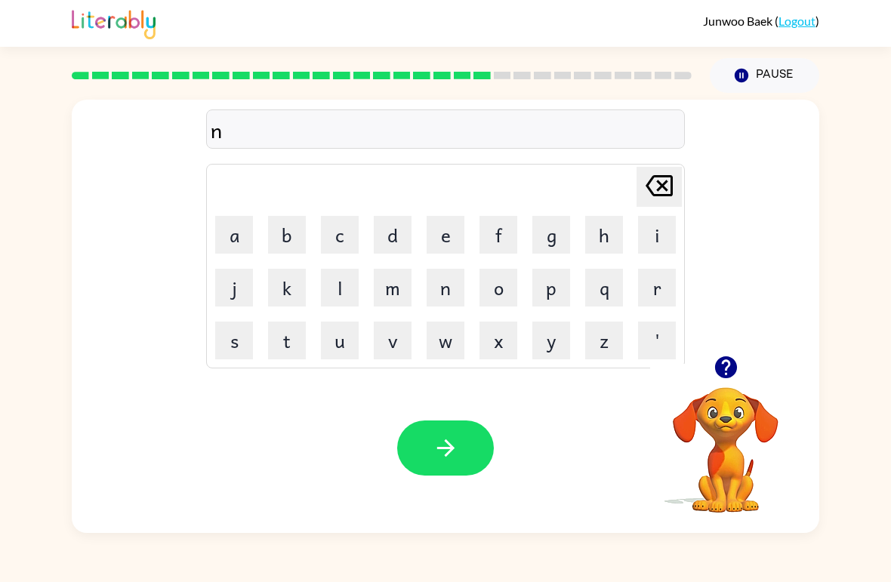
click at [341, 343] on button "u" at bounding box center [340, 341] width 38 height 38
click at [393, 273] on button "m" at bounding box center [393, 288] width 38 height 38
click at [453, 292] on button "n" at bounding box center [446, 288] width 38 height 38
click at [658, 181] on icon at bounding box center [659, 185] width 27 height 21
click at [657, 224] on button "i" at bounding box center [657, 235] width 38 height 38
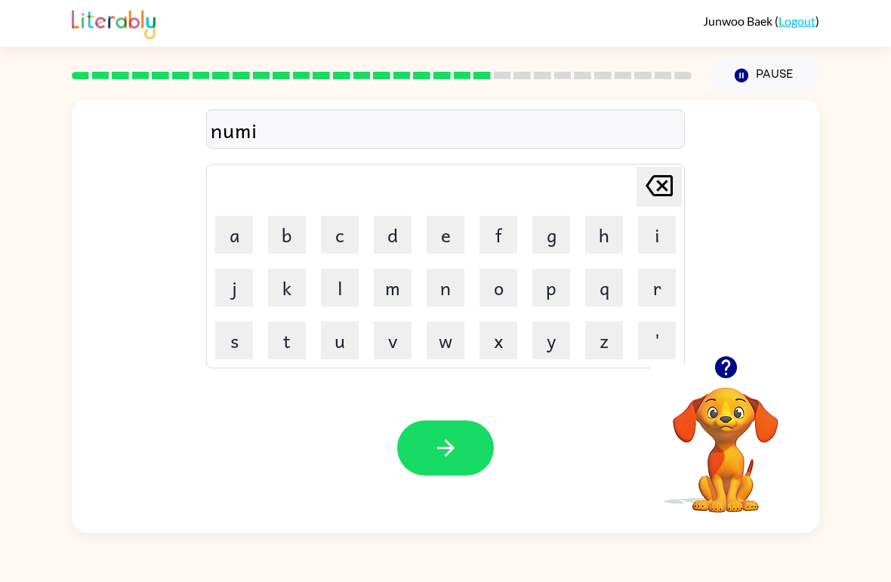
click at [437, 286] on button "n" at bounding box center [446, 288] width 38 height 38
click at [236, 230] on button "a" at bounding box center [234, 235] width 38 height 38
click at [283, 332] on button "t" at bounding box center [287, 341] width 38 height 38
click at [448, 227] on button "e" at bounding box center [446, 235] width 38 height 38
click at [454, 450] on icon "button" at bounding box center [446, 448] width 26 height 26
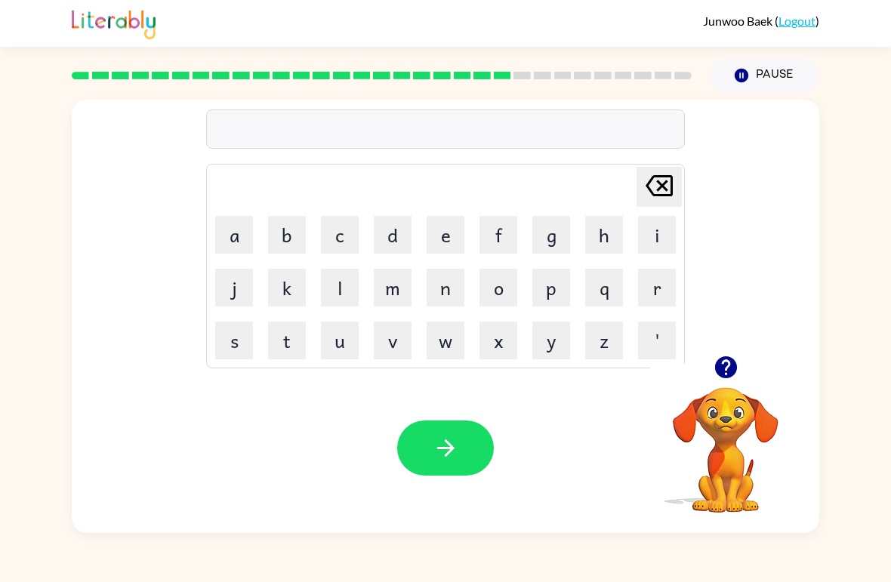
click at [237, 341] on button "s" at bounding box center [234, 341] width 38 height 38
click at [338, 345] on button "u" at bounding box center [340, 341] width 38 height 38
click at [230, 339] on button "s" at bounding box center [234, 341] width 38 height 38
click at [283, 333] on button "t" at bounding box center [287, 341] width 38 height 38
click at [229, 239] on button "a" at bounding box center [234, 235] width 38 height 38
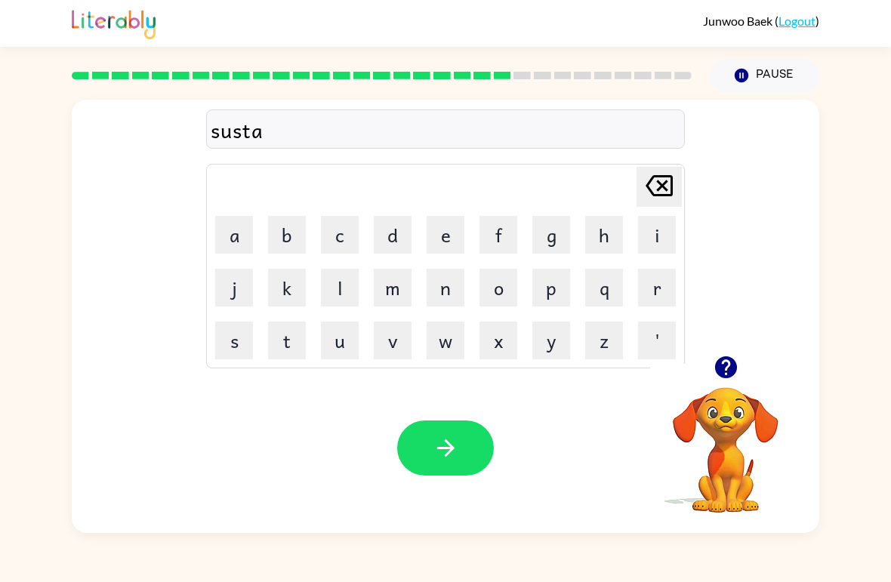
click at [669, 236] on button "i" at bounding box center [657, 235] width 38 height 38
click at [448, 290] on button "n" at bounding box center [446, 288] width 38 height 38
click at [428, 466] on button "button" at bounding box center [445, 448] width 97 height 55
click at [428, 342] on button "w" at bounding box center [446, 341] width 38 height 38
click at [452, 238] on button "e" at bounding box center [446, 235] width 38 height 38
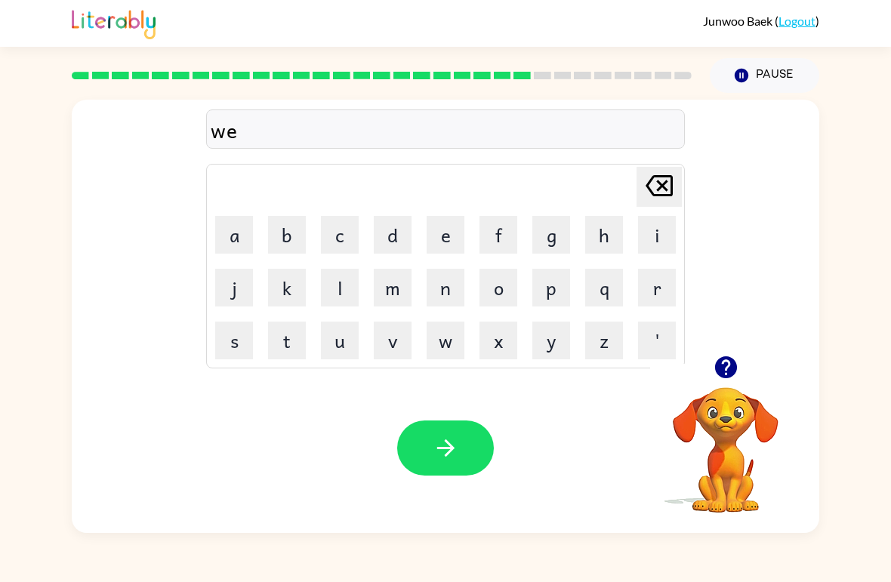
click at [231, 227] on button "a" at bounding box center [234, 235] width 38 height 38
click at [653, 303] on button "r" at bounding box center [657, 288] width 38 height 38
click at [397, 230] on button "d" at bounding box center [393, 235] width 38 height 38
click at [564, 343] on button "y" at bounding box center [552, 341] width 38 height 38
click at [423, 437] on button "button" at bounding box center [445, 448] width 97 height 55
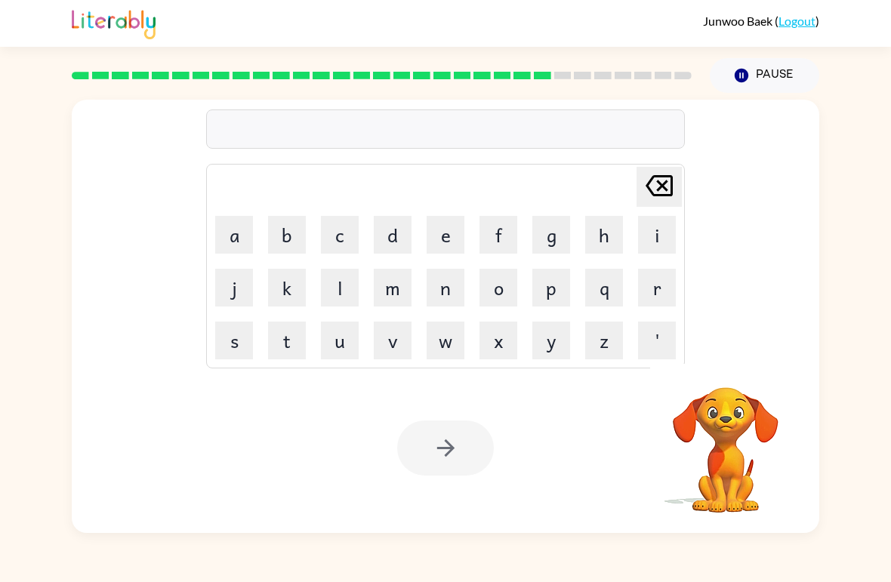
click at [653, 288] on button "r" at bounding box center [657, 288] width 38 height 38
click at [435, 240] on button "e" at bounding box center [446, 235] width 38 height 38
click at [324, 289] on button "l" at bounding box center [340, 288] width 38 height 38
click at [217, 237] on button "a" at bounding box center [234, 235] width 38 height 38
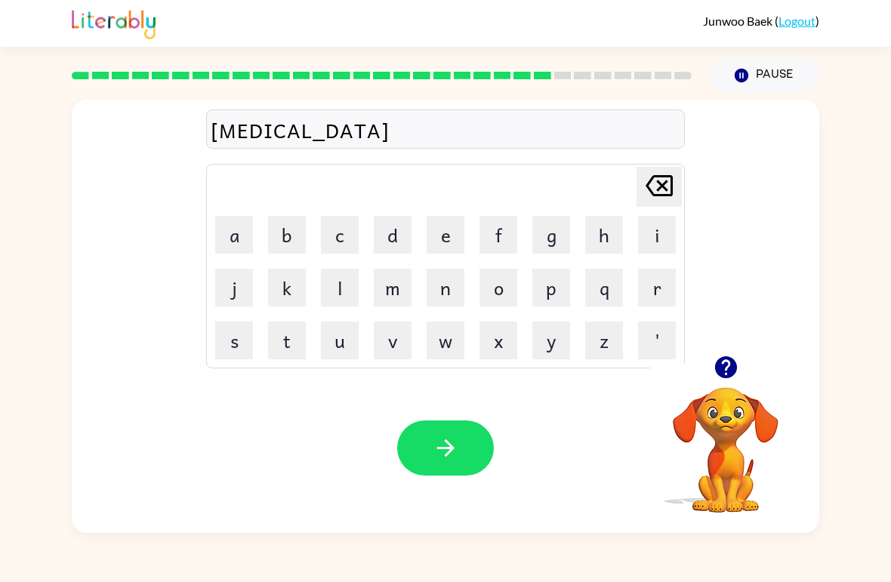
click at [283, 339] on button "t" at bounding box center [287, 341] width 38 height 38
click at [443, 230] on button "e" at bounding box center [446, 235] width 38 height 38
click at [400, 227] on button "d" at bounding box center [393, 235] width 38 height 38
click at [425, 446] on button "button" at bounding box center [445, 448] width 97 height 55
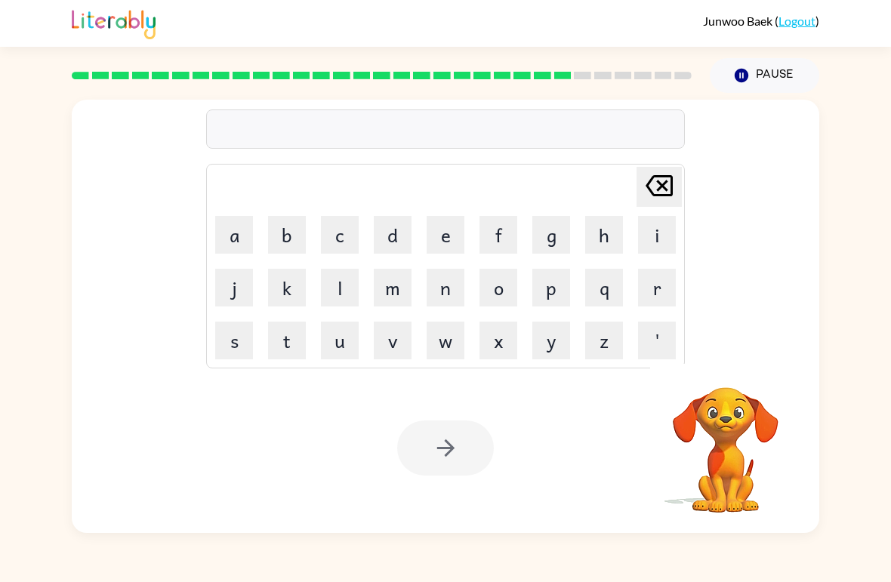
click at [299, 289] on button "k" at bounding box center [287, 288] width 38 height 38
click at [659, 234] on button "i" at bounding box center [657, 235] width 38 height 38
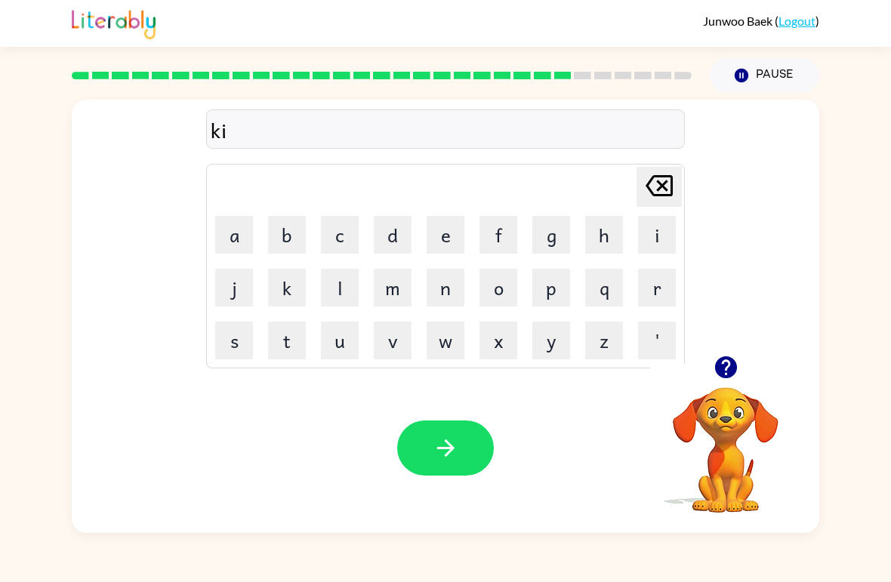
click at [288, 341] on button "t" at bounding box center [287, 341] width 38 height 38
click at [287, 341] on button "t" at bounding box center [287, 341] width 38 height 38
click at [448, 236] on button "e" at bounding box center [446, 235] width 38 height 38
click at [438, 292] on button "n" at bounding box center [446, 288] width 38 height 38
click at [440, 430] on button "button" at bounding box center [445, 448] width 97 height 55
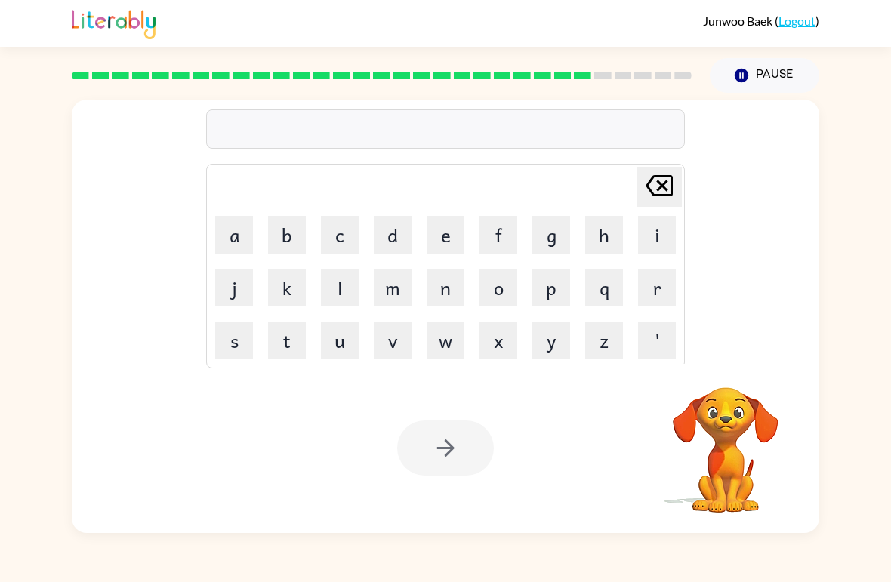
click at [396, 240] on button "d" at bounding box center [393, 235] width 38 height 38
click at [442, 235] on button "e" at bounding box center [446, 235] width 38 height 38
click at [555, 285] on button "p" at bounding box center [552, 288] width 38 height 38
click at [232, 239] on button "a" at bounding box center [234, 235] width 38 height 38
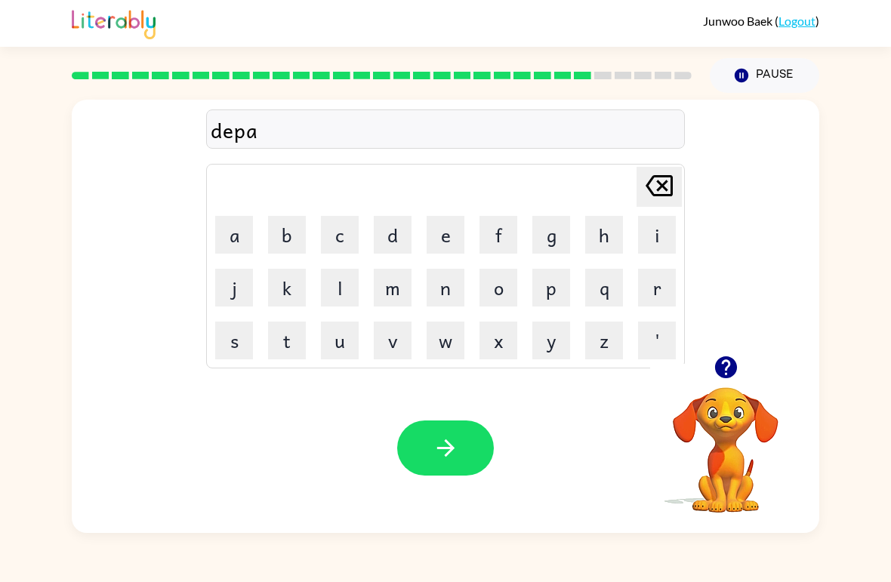
click at [644, 294] on button "r" at bounding box center [657, 288] width 38 height 38
click at [286, 338] on button "t" at bounding box center [287, 341] width 38 height 38
click at [388, 293] on button "m" at bounding box center [393, 288] width 38 height 38
click at [439, 239] on button "e" at bounding box center [446, 235] width 38 height 38
click at [438, 276] on button "n" at bounding box center [446, 288] width 38 height 38
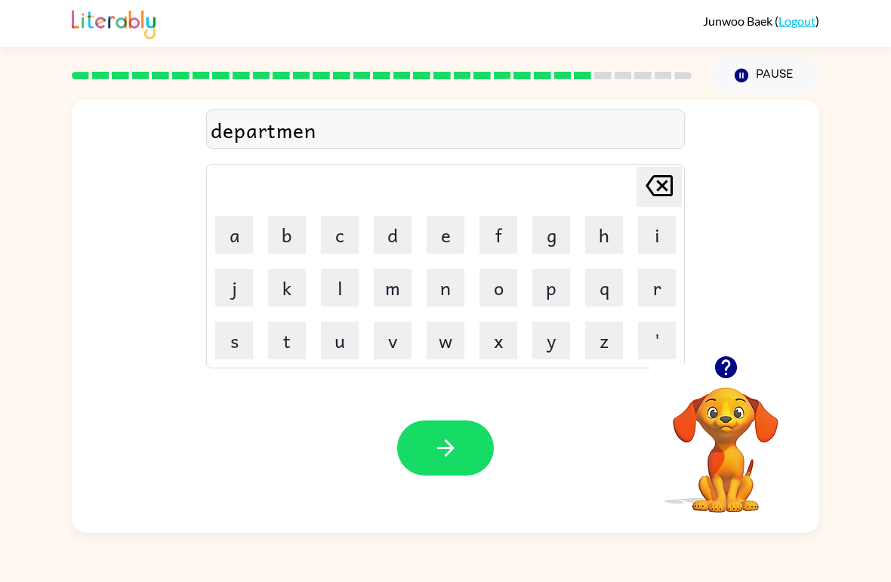
click at [279, 342] on button "t" at bounding box center [287, 341] width 38 height 38
click at [451, 459] on icon "button" at bounding box center [446, 448] width 26 height 26
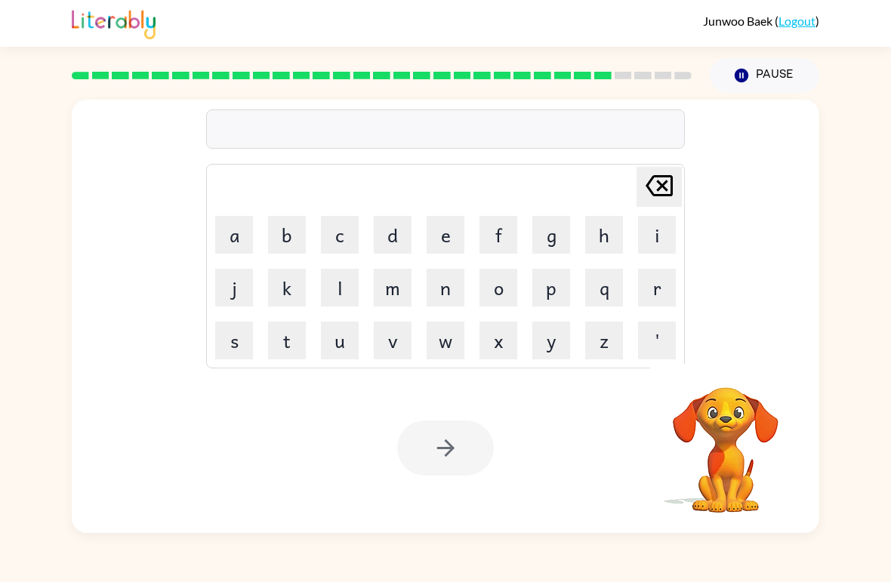
click at [250, 339] on button "s" at bounding box center [234, 341] width 38 height 38
click at [340, 282] on button "l" at bounding box center [340, 288] width 38 height 38
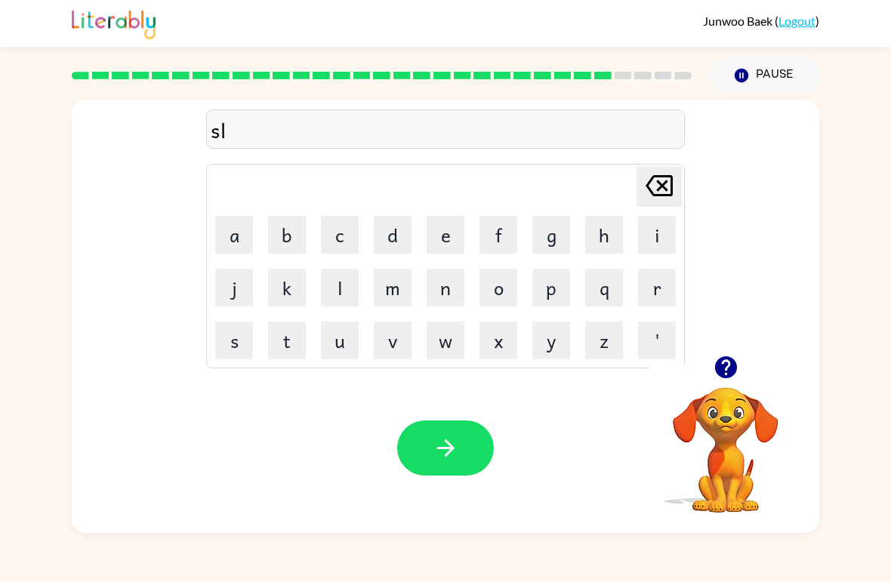
click at [649, 244] on button "i" at bounding box center [657, 235] width 38 height 38
click at [553, 232] on button "g" at bounding box center [552, 235] width 38 height 38
click at [596, 236] on button "h" at bounding box center [604, 235] width 38 height 38
click at [288, 343] on button "t" at bounding box center [287, 341] width 38 height 38
click at [428, 464] on button "button" at bounding box center [445, 448] width 97 height 55
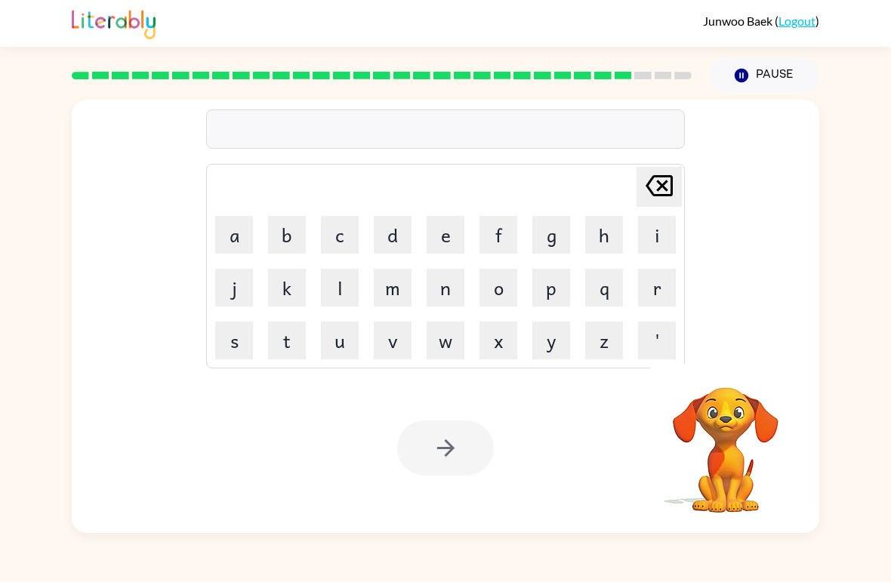
click at [354, 327] on button "u" at bounding box center [340, 341] width 38 height 38
click at [445, 286] on button "n" at bounding box center [446, 288] width 38 height 38
click at [662, 222] on button "i" at bounding box center [657, 235] width 38 height 38
click at [391, 344] on button "v" at bounding box center [393, 341] width 38 height 38
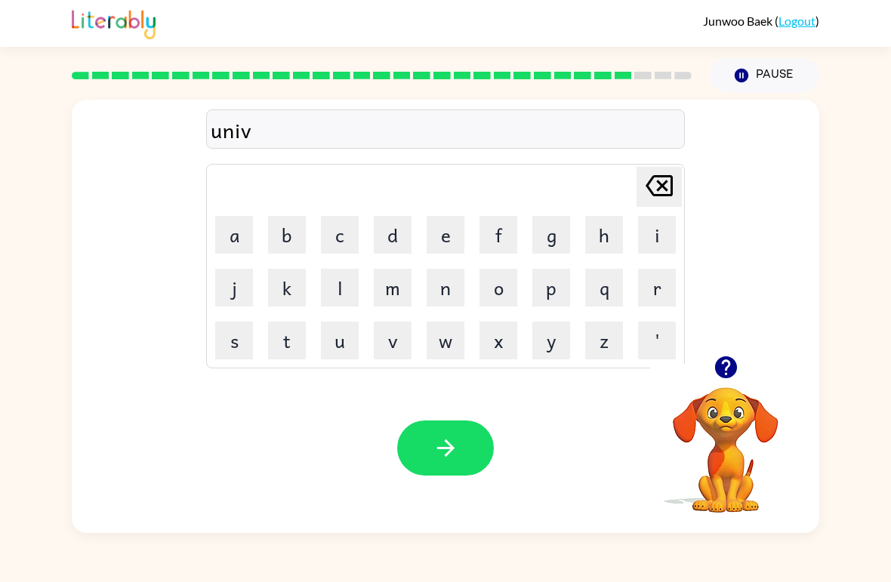
click at [444, 226] on button "e" at bounding box center [446, 235] width 38 height 38
click at [653, 286] on button "r" at bounding box center [657, 288] width 38 height 38
click at [231, 343] on button "s" at bounding box center [234, 341] width 38 height 38
click at [249, 230] on button "a" at bounding box center [234, 235] width 38 height 38
click at [338, 272] on button "l" at bounding box center [340, 288] width 38 height 38
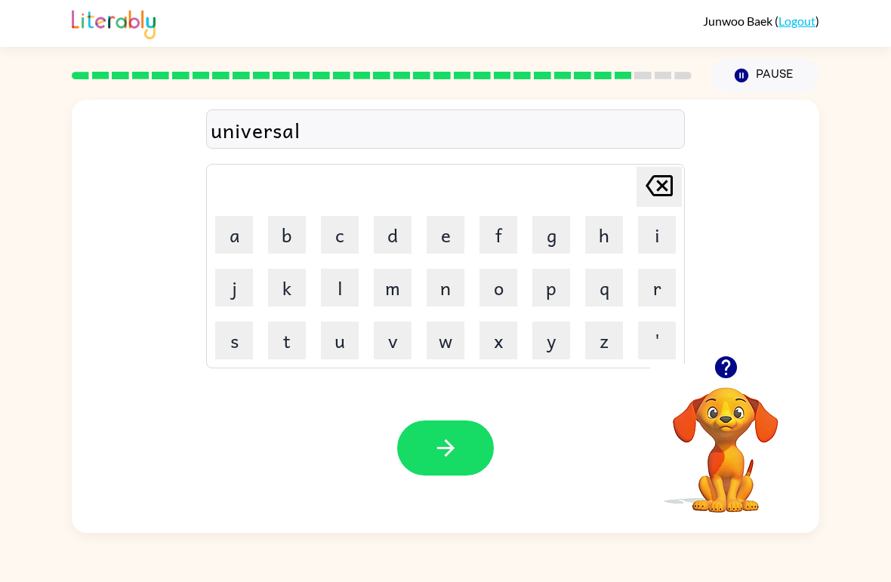
click at [466, 421] on button "button" at bounding box center [445, 448] width 97 height 55
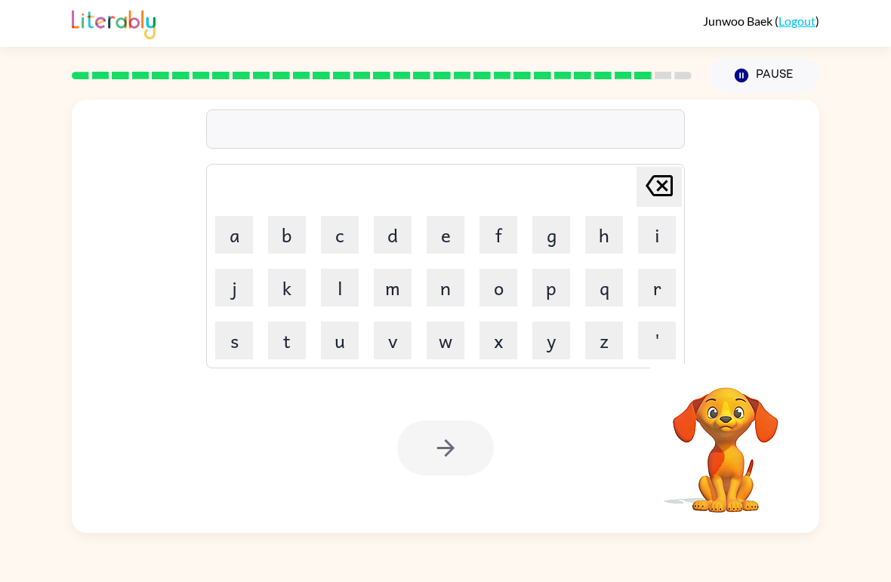
click at [236, 350] on button "s" at bounding box center [234, 341] width 38 height 38
click at [648, 242] on button "i" at bounding box center [657, 235] width 38 height 38
click at [338, 290] on button "l" at bounding box center [340, 288] width 38 height 38
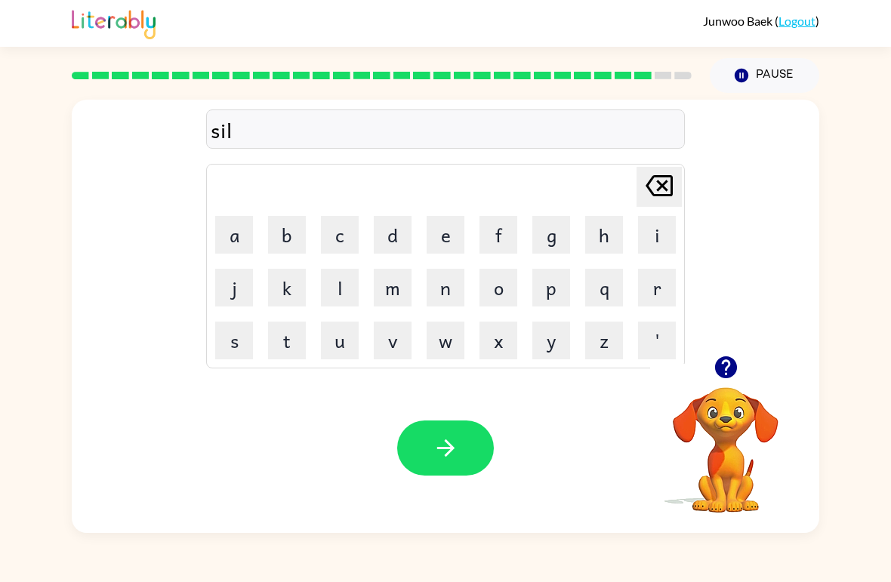
click at [446, 334] on button "w" at bounding box center [446, 341] width 38 height 38
click at [657, 191] on icon at bounding box center [659, 185] width 27 height 21
click at [386, 347] on button "v" at bounding box center [393, 341] width 38 height 38
click at [450, 230] on button "e" at bounding box center [446, 235] width 38 height 38
click at [659, 290] on button "r" at bounding box center [657, 288] width 38 height 38
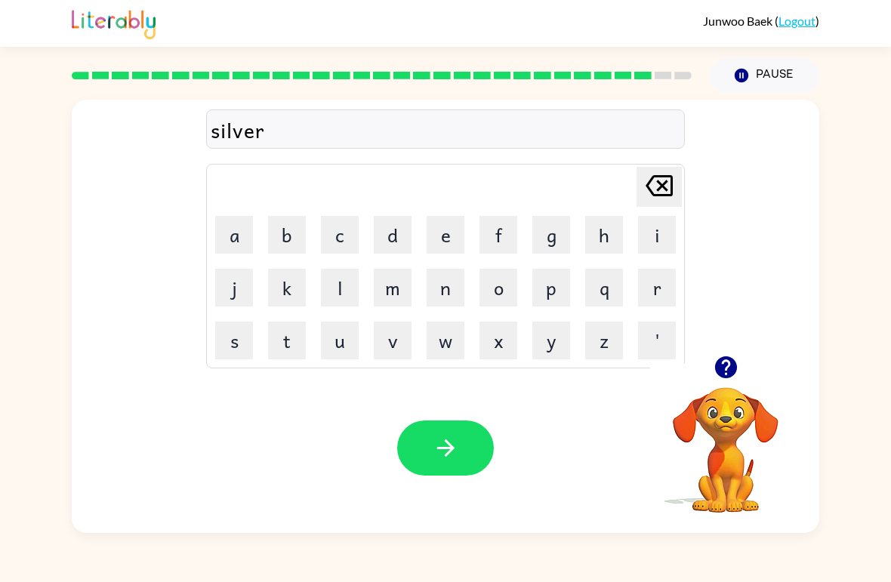
click at [449, 338] on button "w" at bounding box center [446, 341] width 38 height 38
click at [230, 239] on button "a" at bounding box center [234, 235] width 38 height 38
click at [658, 284] on button "r" at bounding box center [657, 288] width 38 height 38
click at [453, 230] on button "e" at bounding box center [446, 235] width 38 height 38
click at [462, 449] on button "button" at bounding box center [445, 448] width 97 height 55
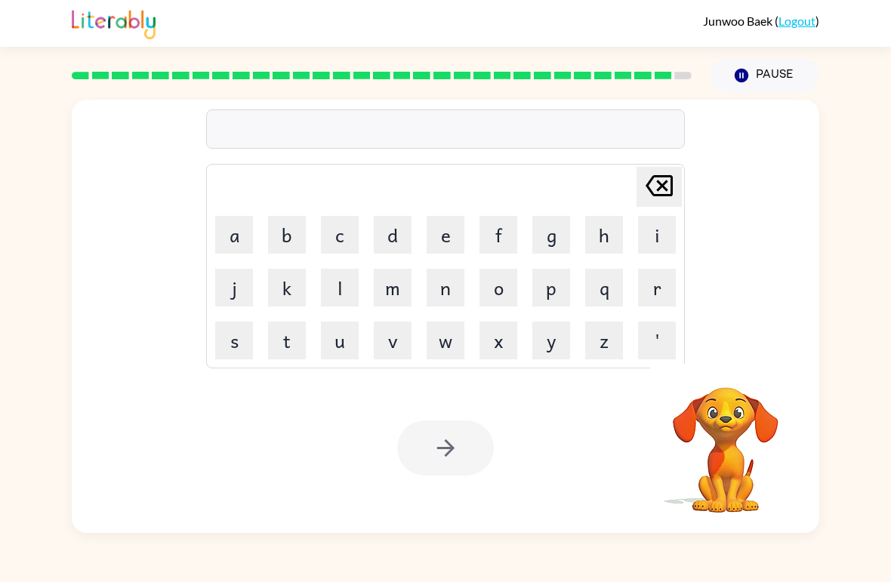
click at [462, 242] on button "e" at bounding box center [446, 235] width 38 height 38
click at [457, 292] on button "n" at bounding box center [446, 288] width 38 height 38
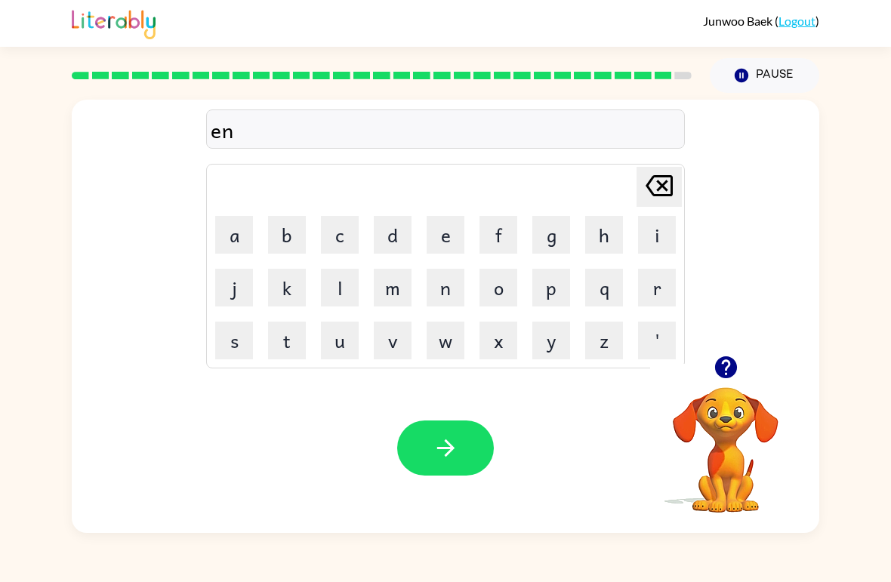
click at [327, 239] on button "c" at bounding box center [340, 235] width 38 height 38
click at [484, 289] on button "o" at bounding box center [499, 288] width 38 height 38
click at [341, 332] on button "u" at bounding box center [340, 341] width 38 height 38
click at [452, 286] on button "n" at bounding box center [446, 288] width 38 height 38
click at [291, 342] on button "t" at bounding box center [287, 341] width 38 height 38
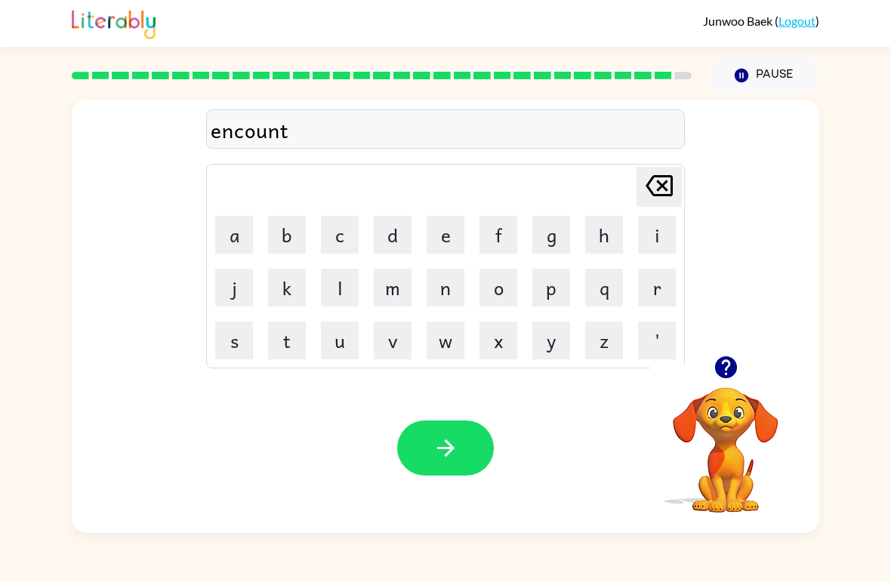
click at [464, 232] on button "e" at bounding box center [446, 235] width 38 height 38
click at [651, 294] on button "r" at bounding box center [657, 288] width 38 height 38
click at [454, 449] on icon "button" at bounding box center [445, 448] width 17 height 17
